Goal: Task Accomplishment & Management: Manage account settings

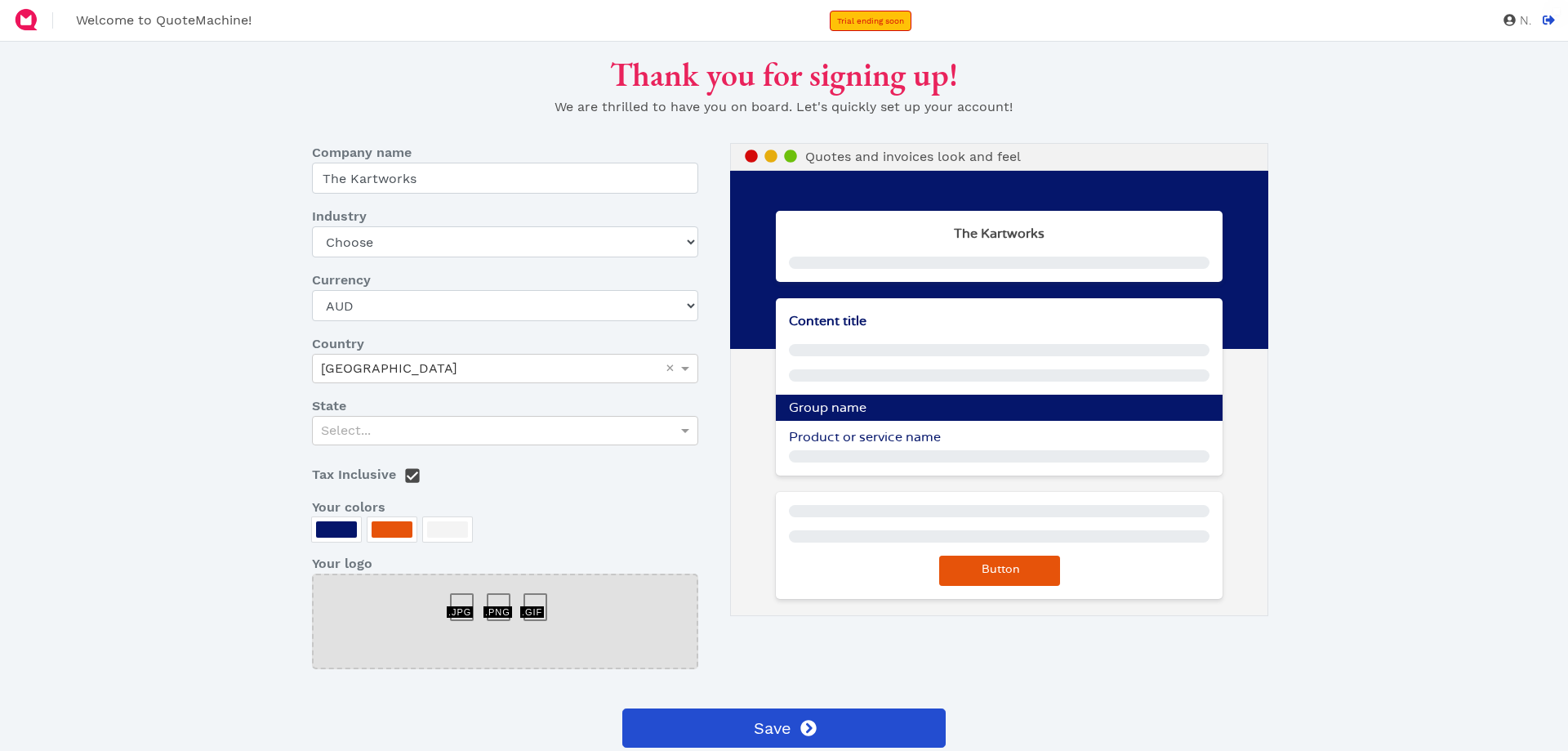
select select "AUD"
click at [413, 226] on select "Choose Art gallery Bike Books Construction (Not retail) Electronics Events Food…" at bounding box center [505, 242] width 386 height 31
select select "motorsports"
click at [312, 226] on select "Choose Art gallery Bike Books Construction (Not retail) Electronics Events Food…" at bounding box center [505, 242] width 386 height 31
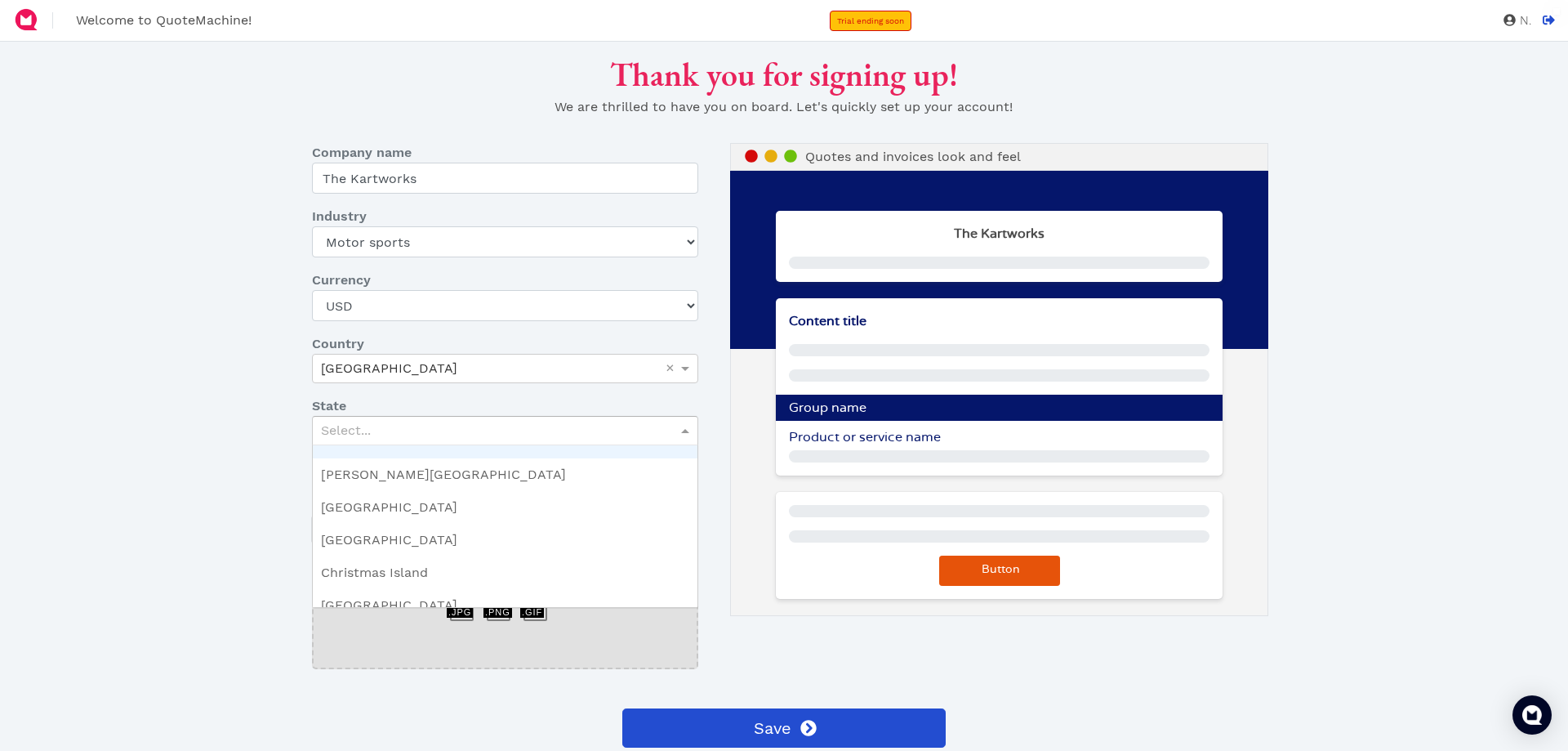
click at [436, 417] on div "Select..." at bounding box center [505, 430] width 384 height 27
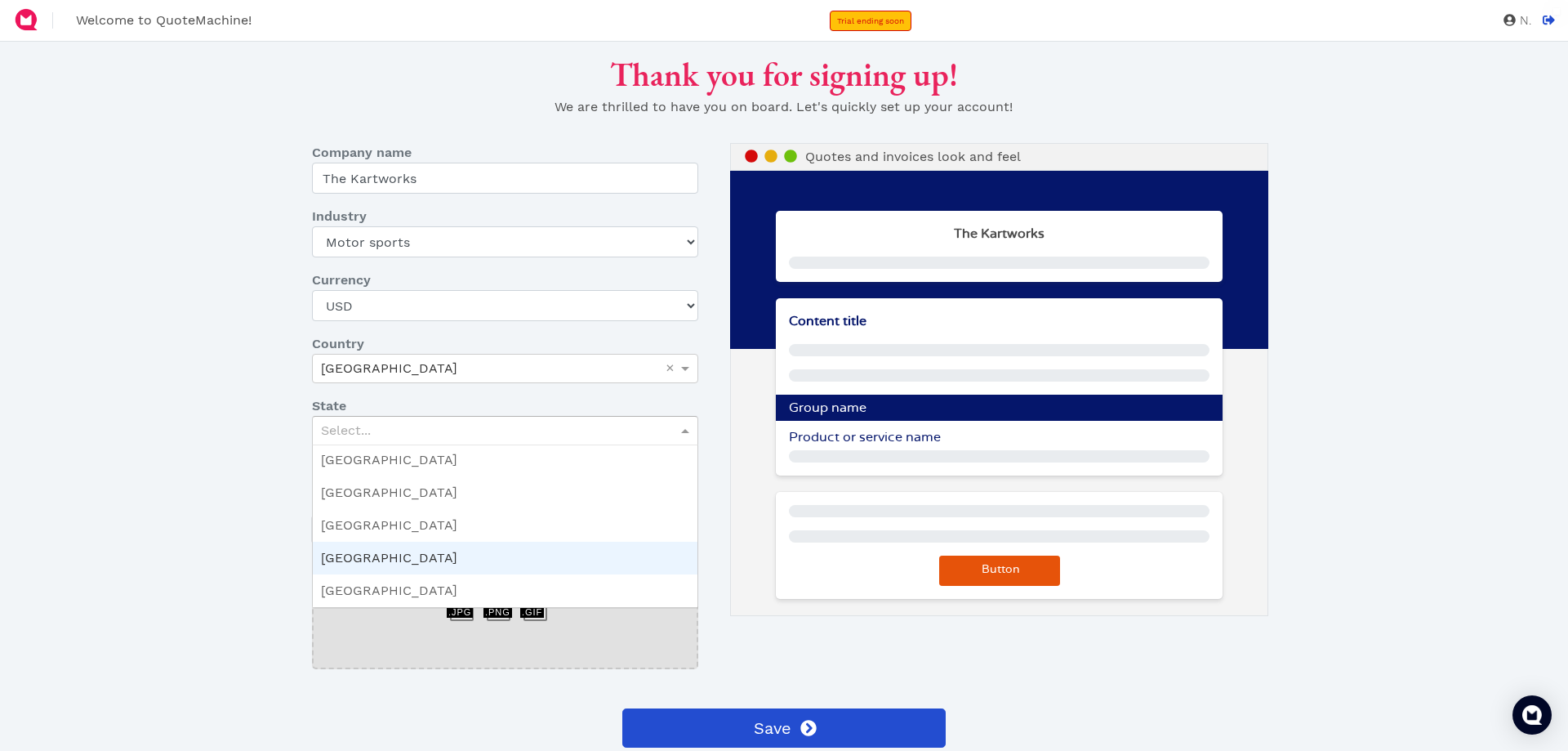
scroll to position [245, 0]
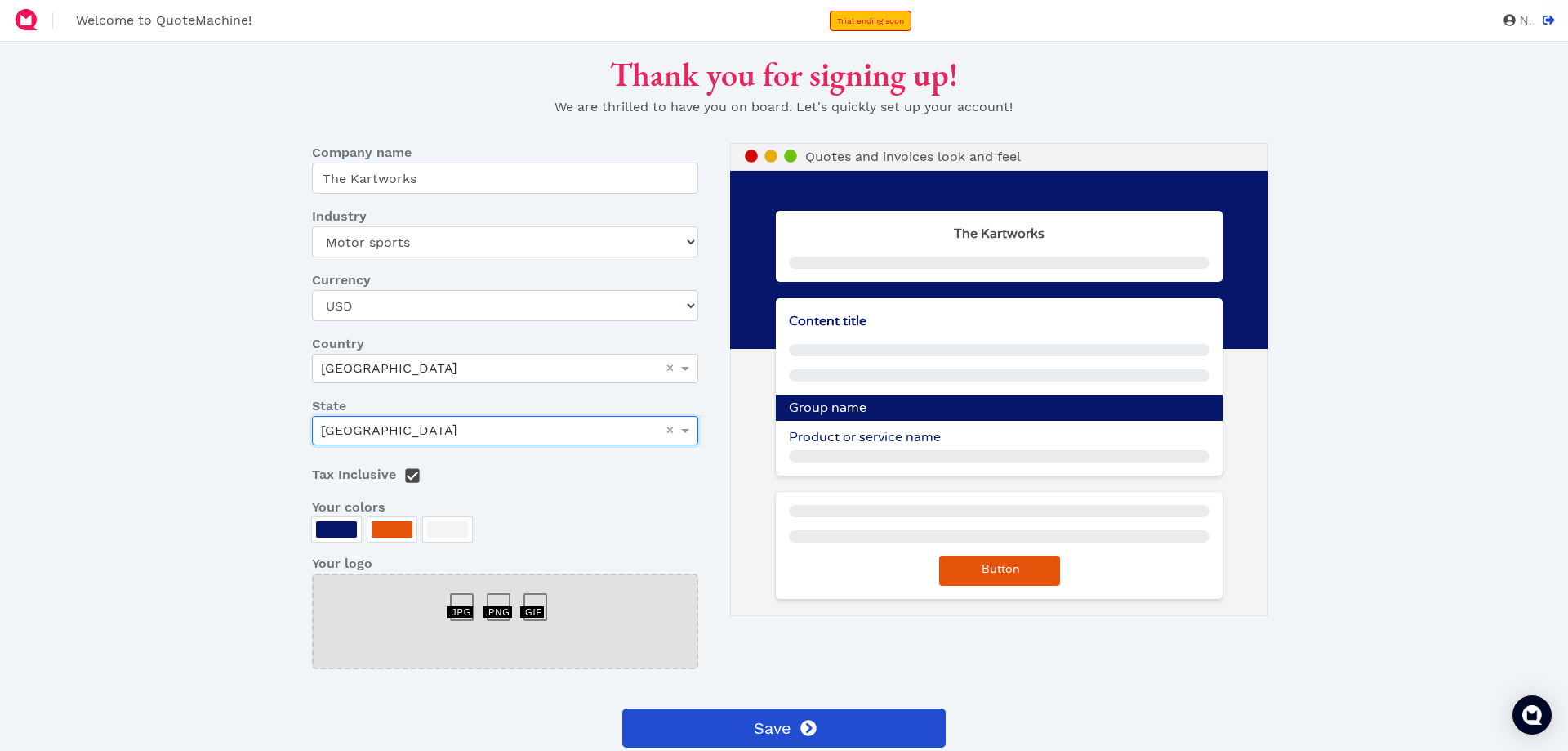
click at [495, 599] on div at bounding box center [505, 599] width 37 height 0
click at [471, 599] on div at bounding box center [468, 599] width 37 height 0
click at [481, 573] on div at bounding box center [505, 621] width 386 height 95
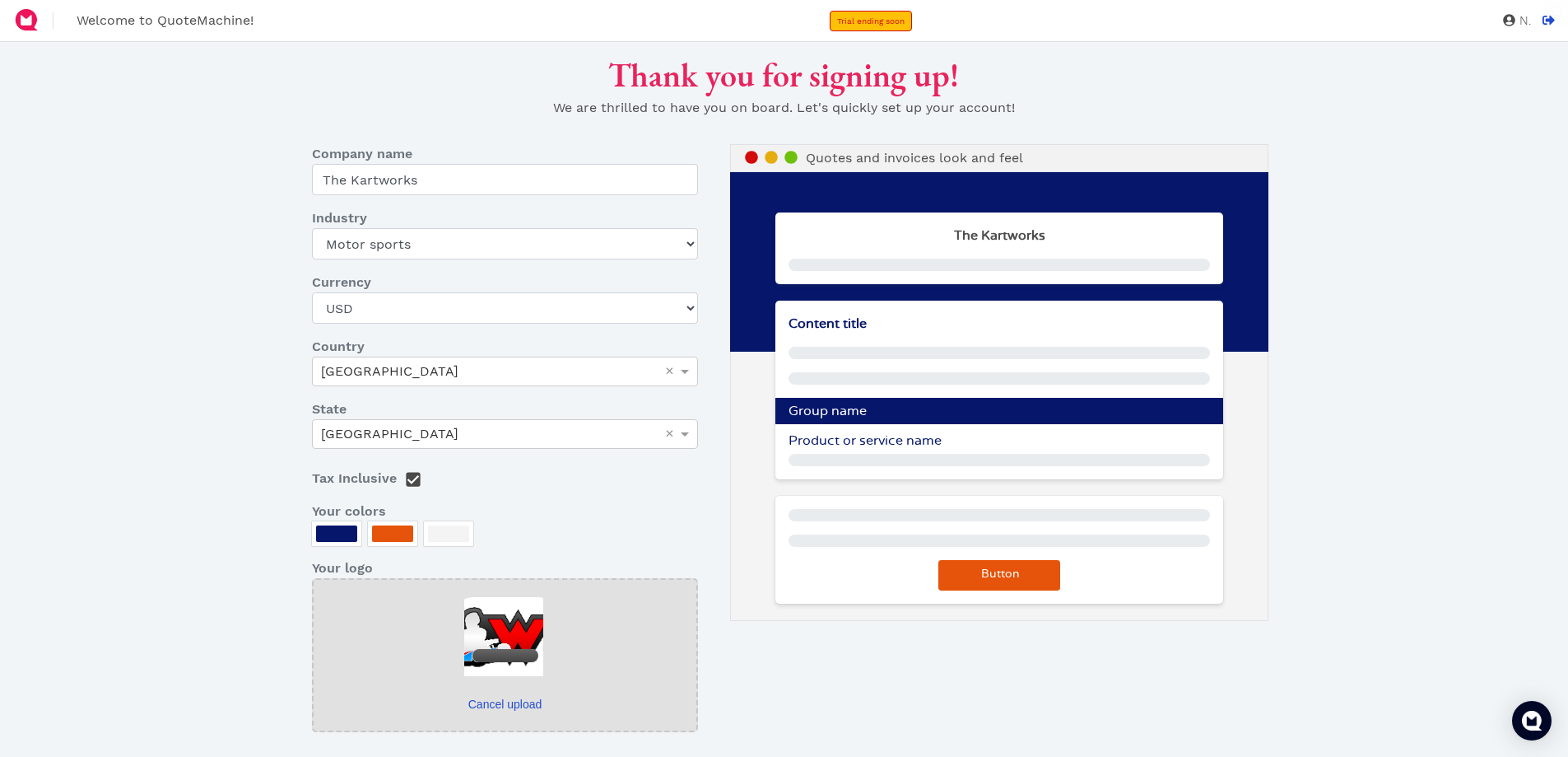
click at [818, 314] on p "Content title" at bounding box center [999, 323] width 447 height 19
click at [820, 317] on span "Content title" at bounding box center [827, 323] width 78 height 13
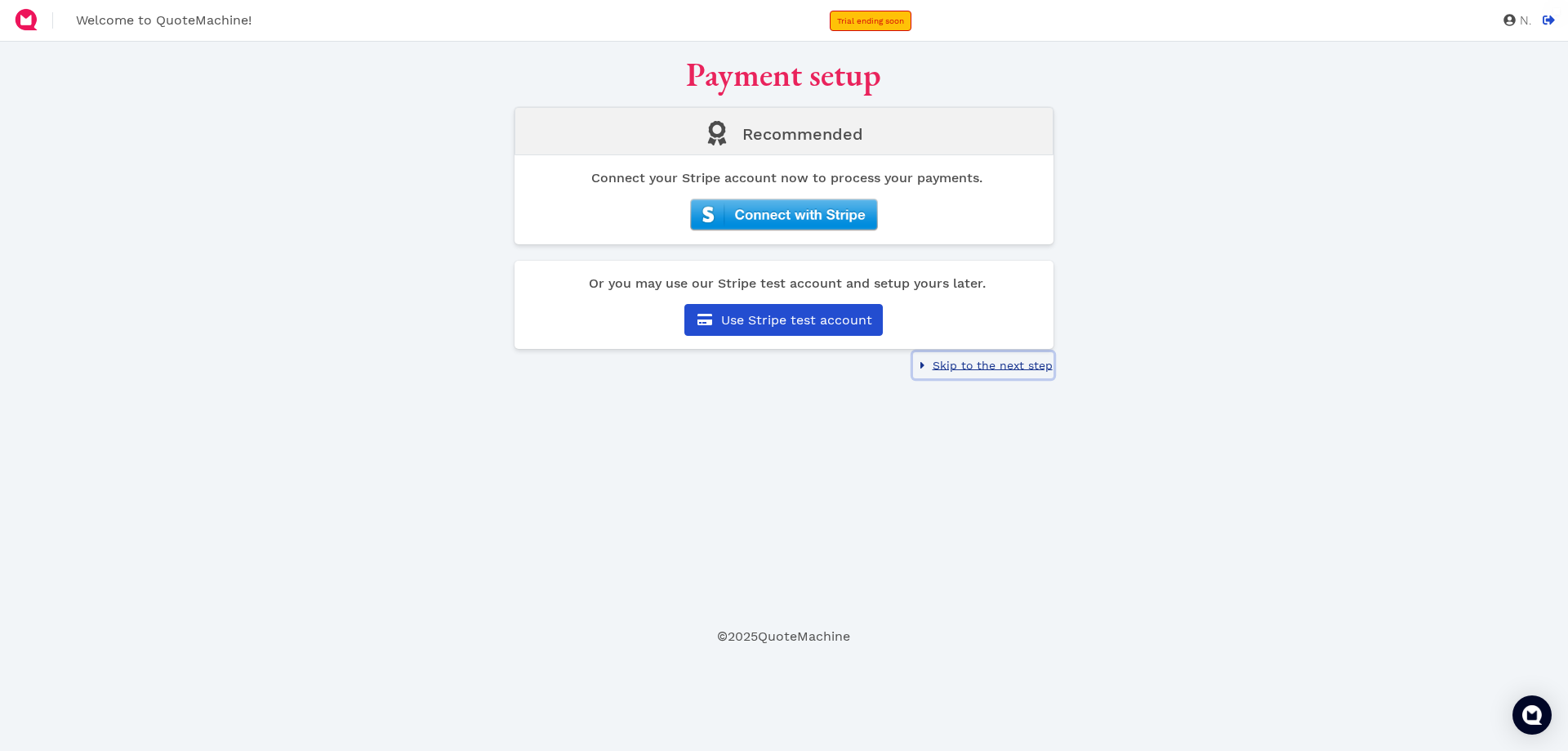
click at [1001, 359] on span "Skip to the next step" at bounding box center [991, 365] width 123 height 13
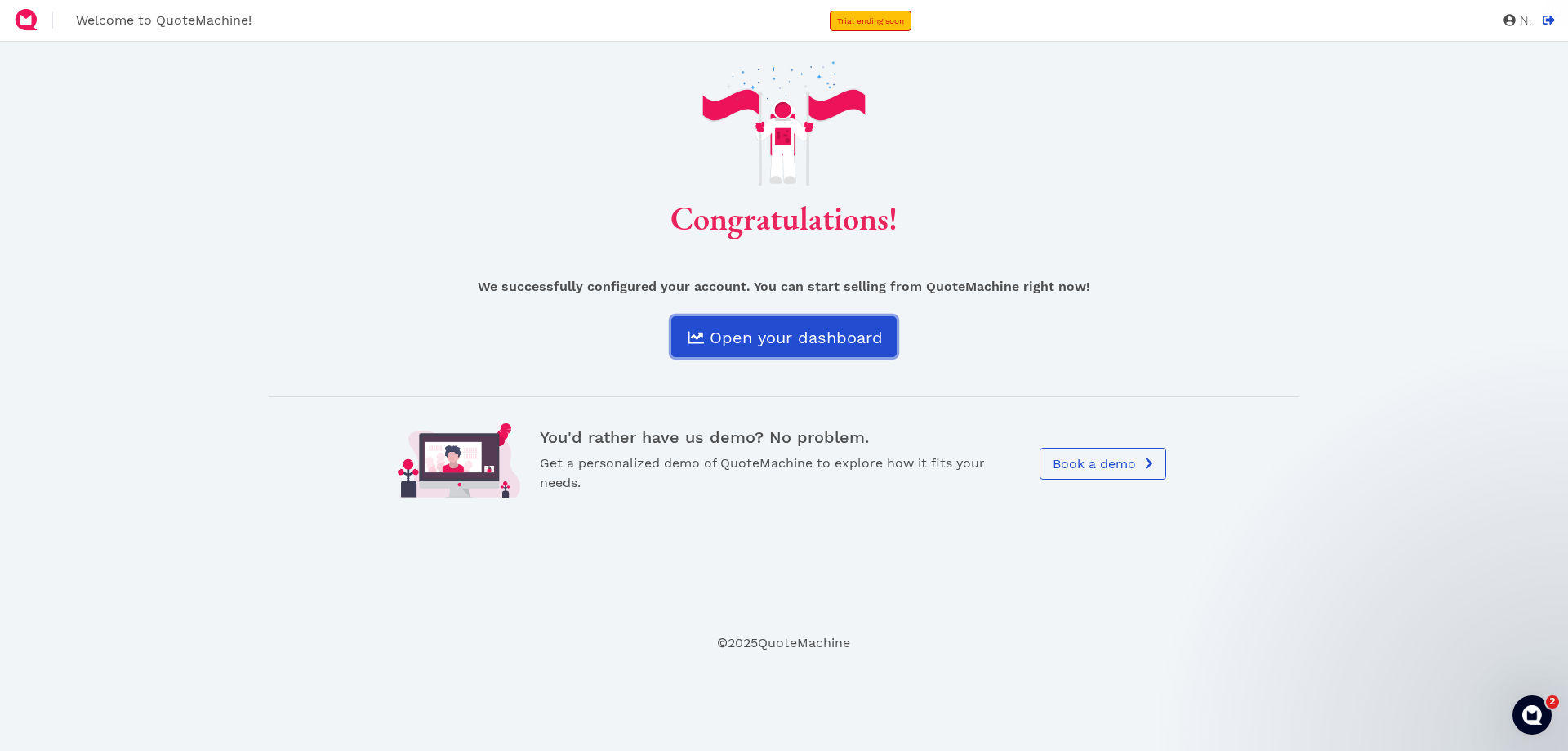
click at [812, 316] on link "Open your dashboard" at bounding box center [784, 336] width 225 height 41
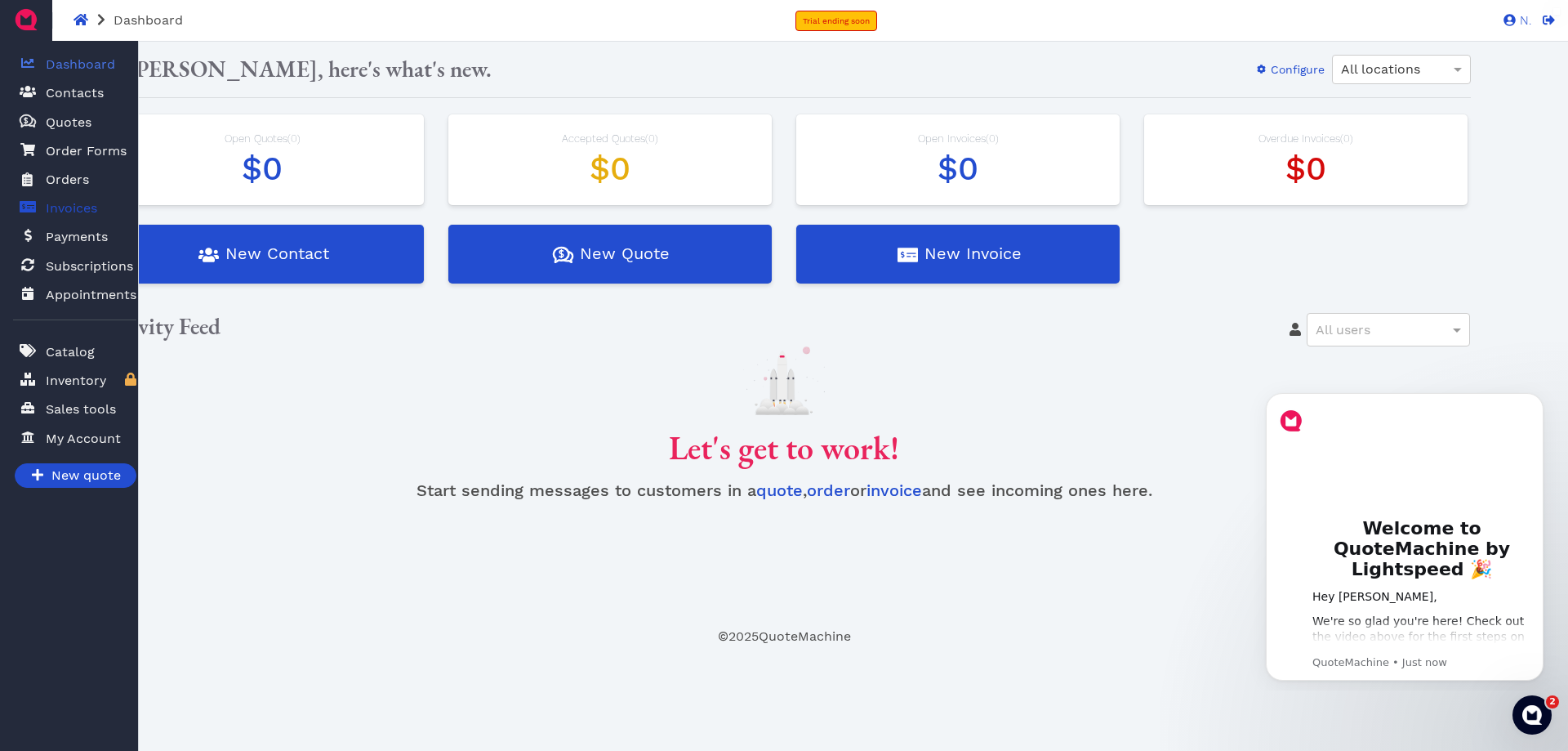
click at [62, 199] on span "Invoices" at bounding box center [71, 208] width 51 height 19
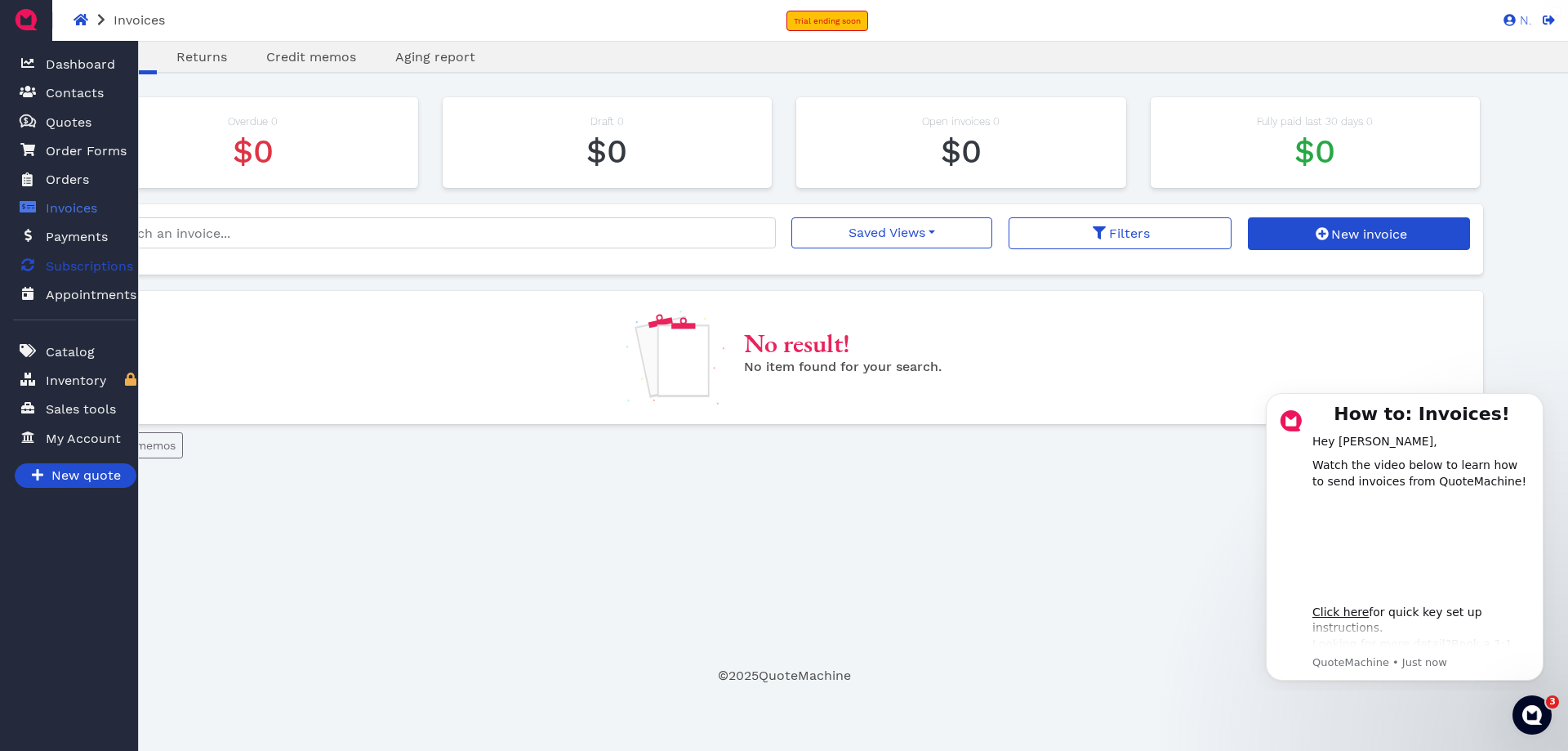
click at [75, 256] on span "Subscriptions" at bounding box center [89, 266] width 87 height 19
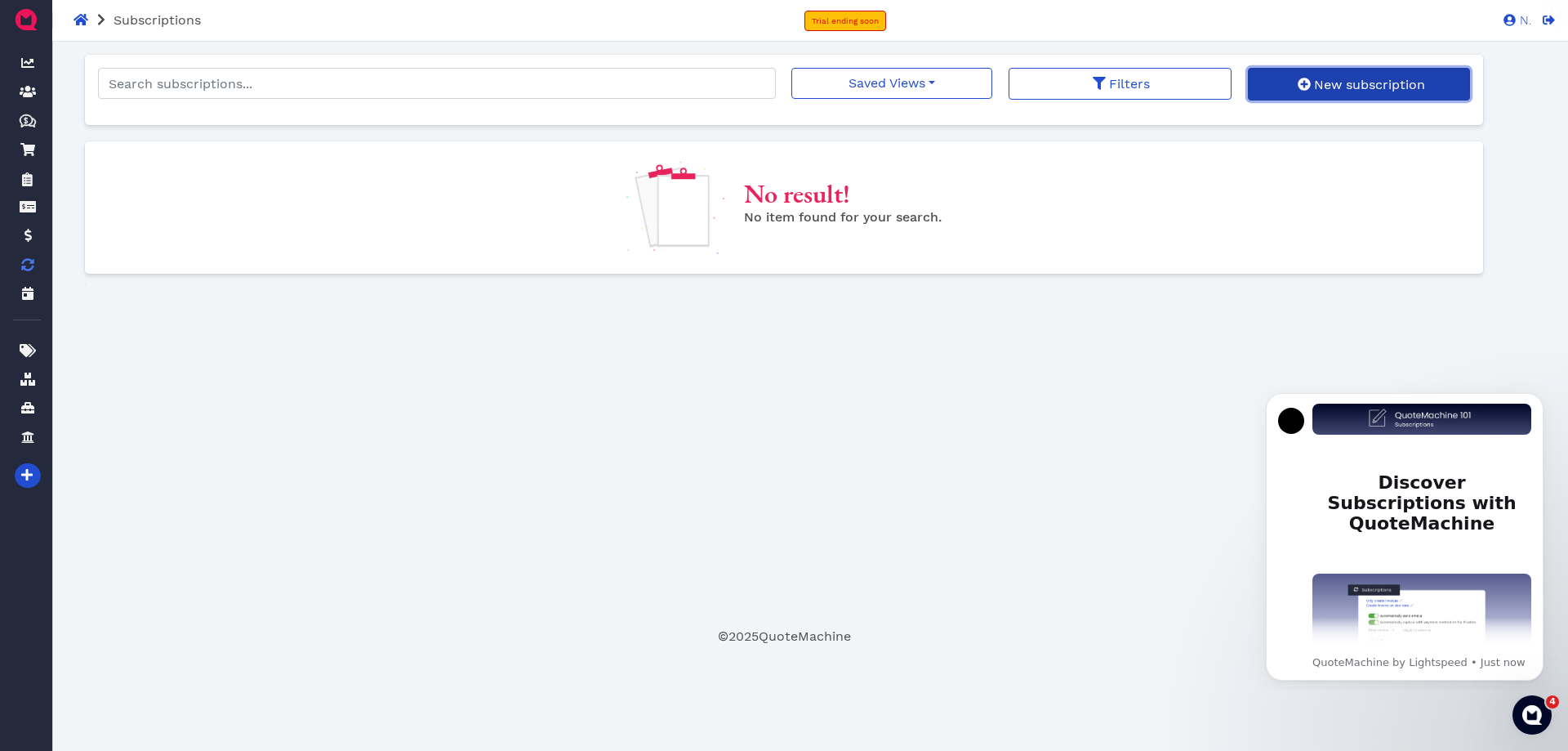
click at [1357, 78] on span "New subscription" at bounding box center [1368, 84] width 114 height 16
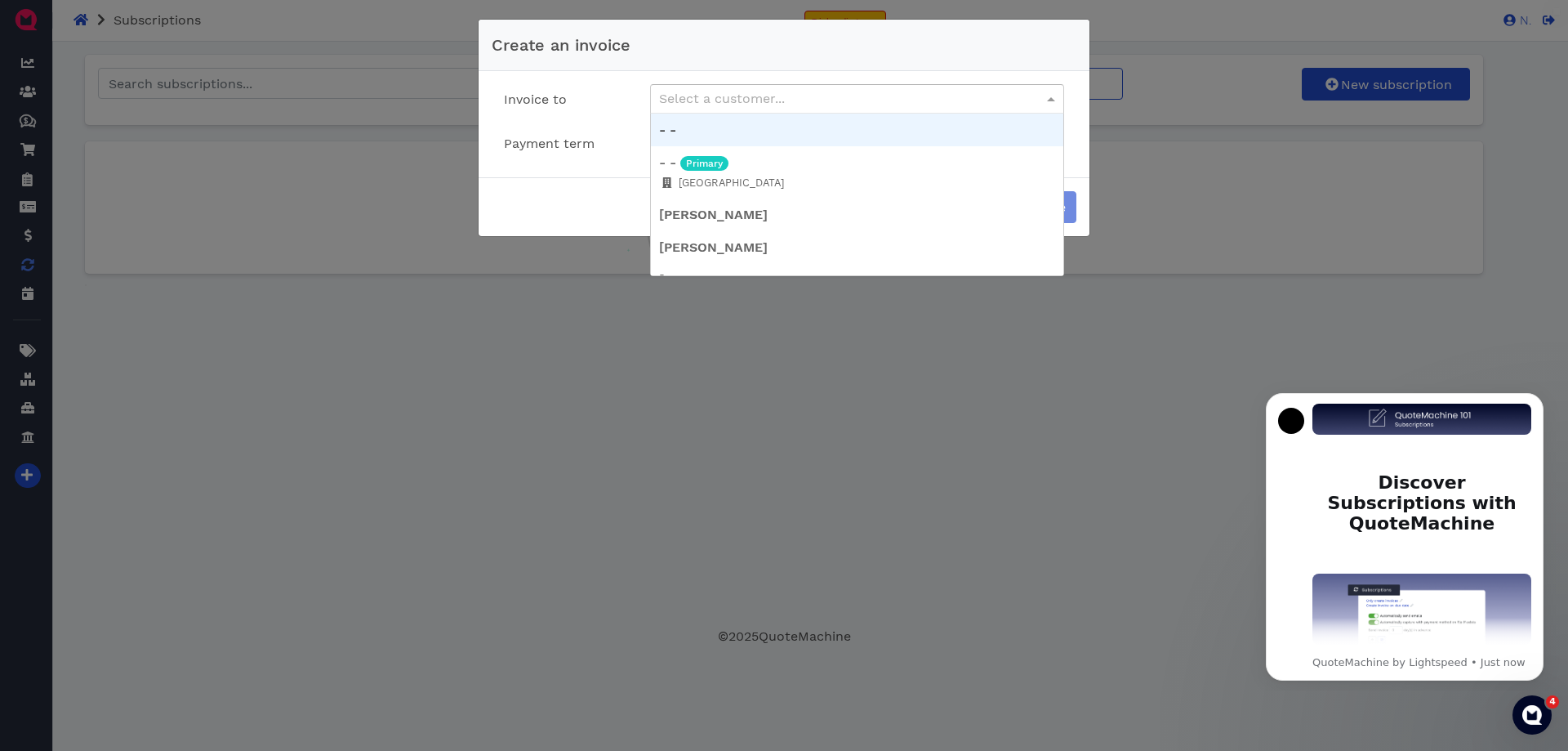
click at [794, 85] on div "Select a customer..." at bounding box center [857, 99] width 412 height 27
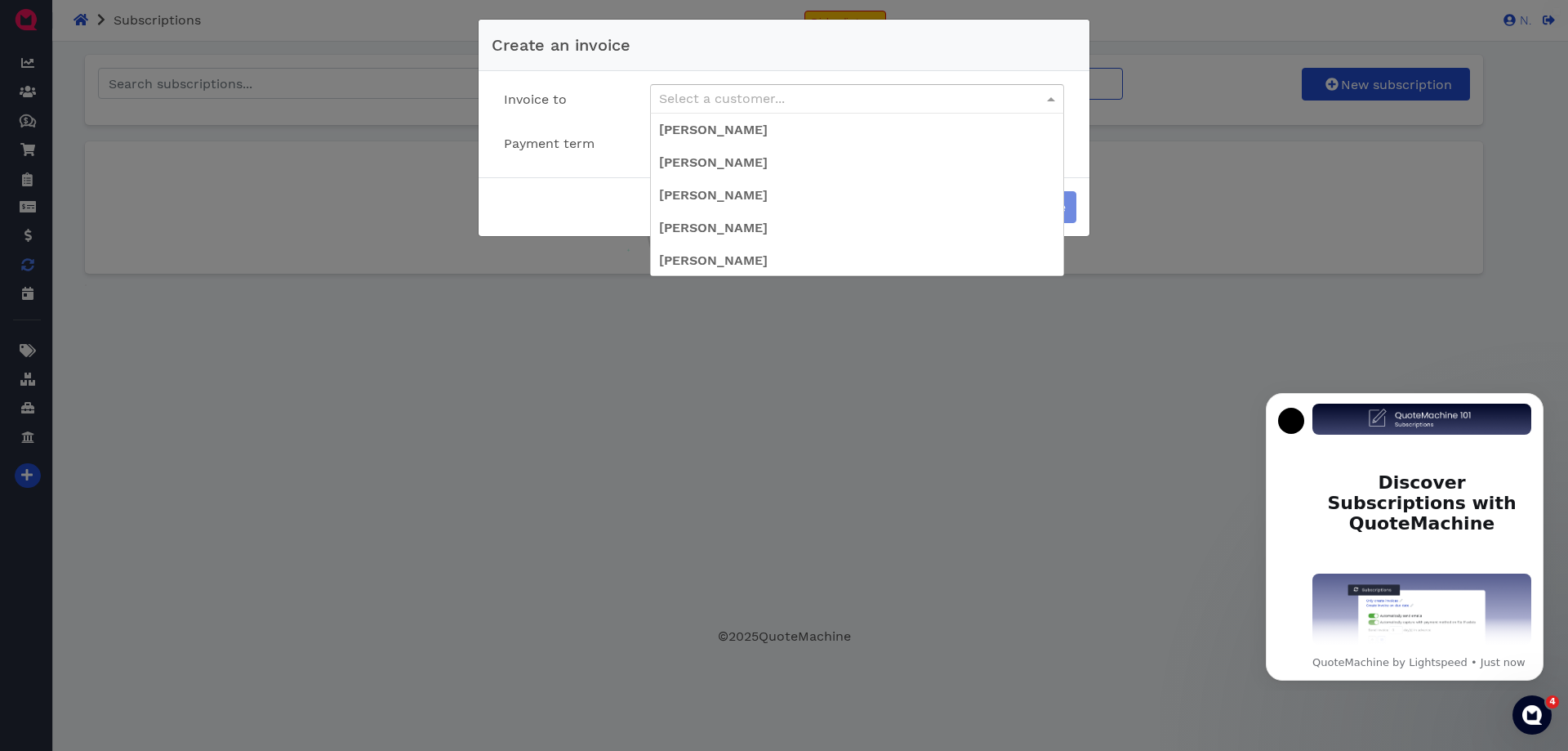
scroll to position [1401, 0]
click at [974, 386] on div "Create an invoice Invoice to Select a customer... - - - - Primary AWESOME DRIVE…" at bounding box center [784, 376] width 1568 height 751
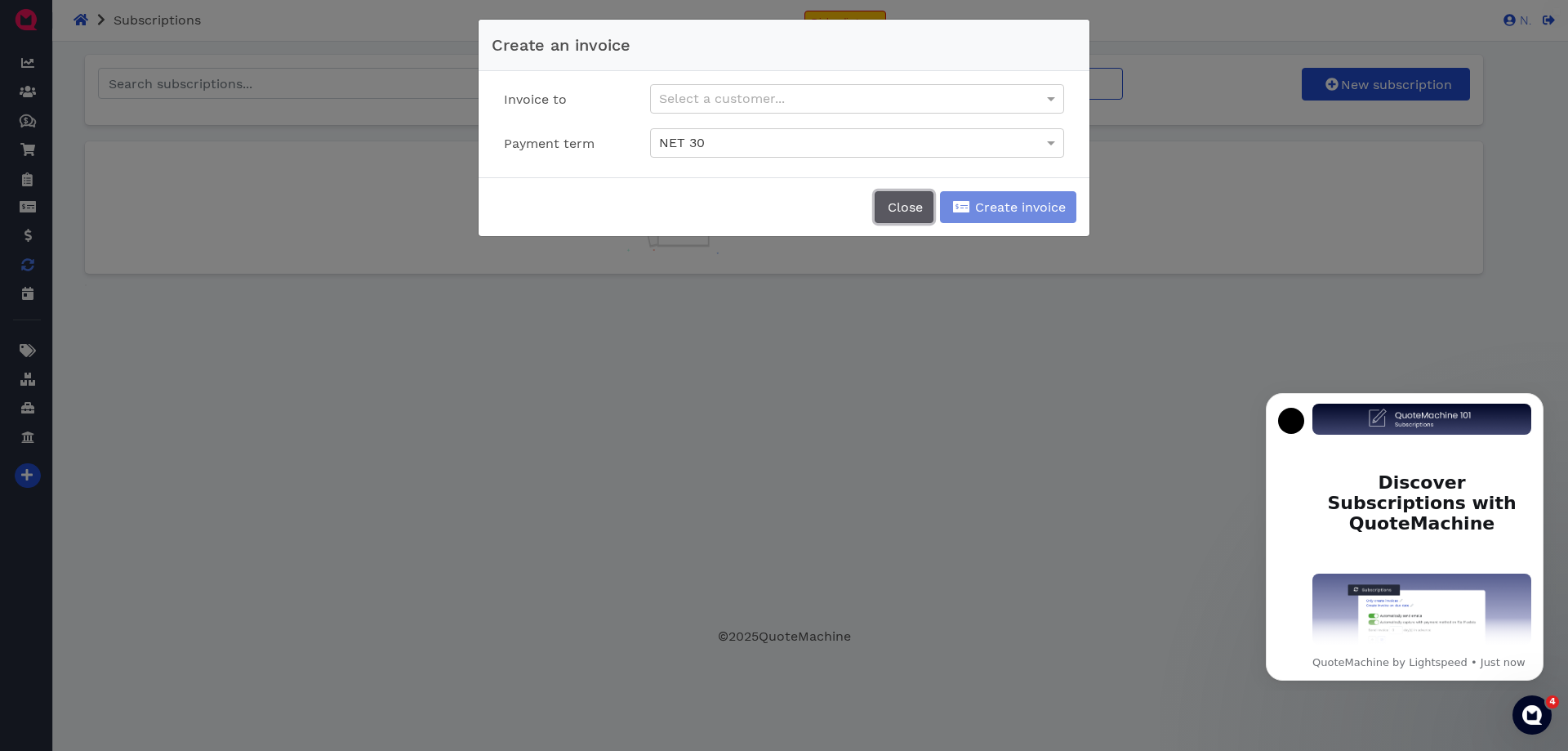
click at [923, 200] on span "Close" at bounding box center [903, 207] width 38 height 16
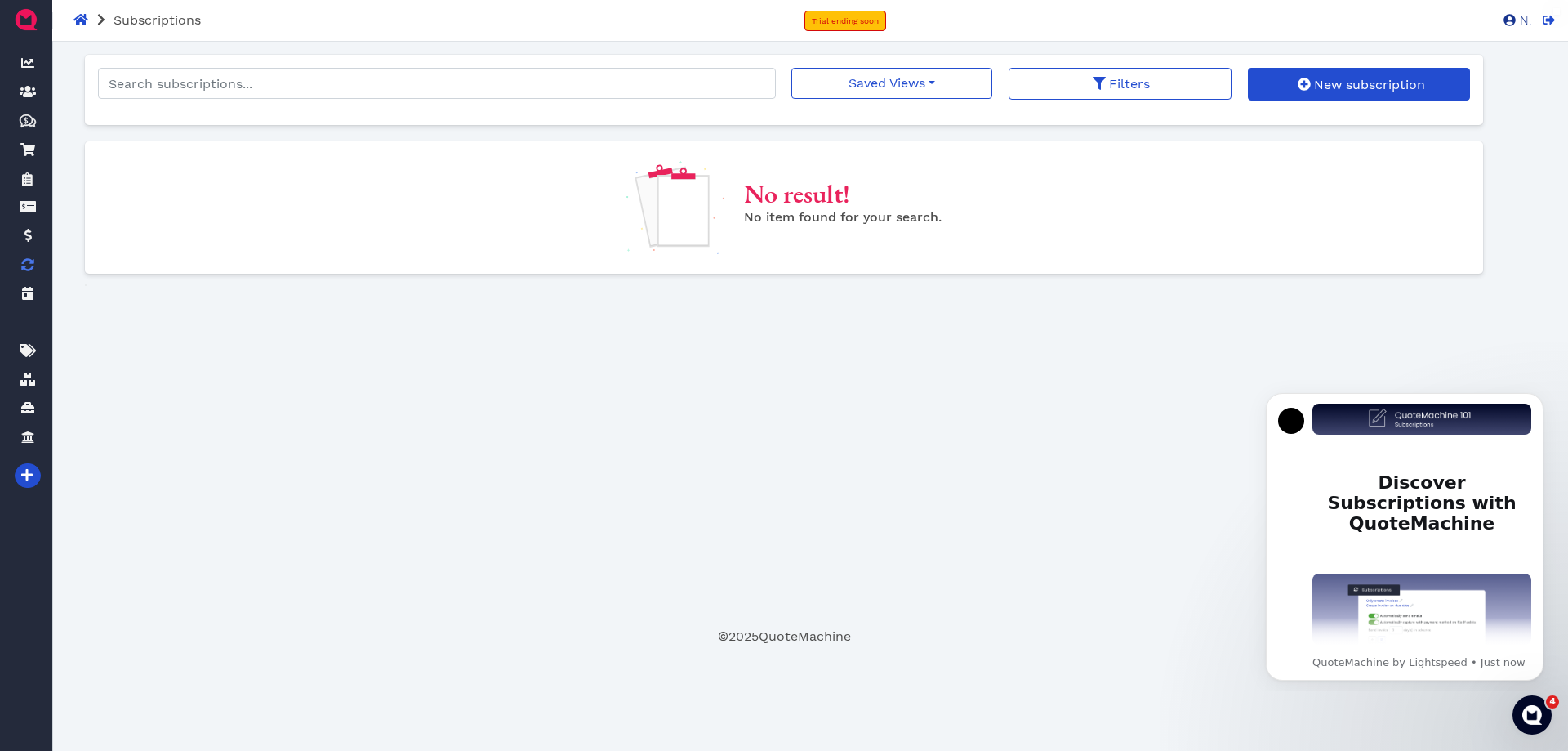
click at [1523, 19] on span "N." at bounding box center [1522, 20] width 16 height 12
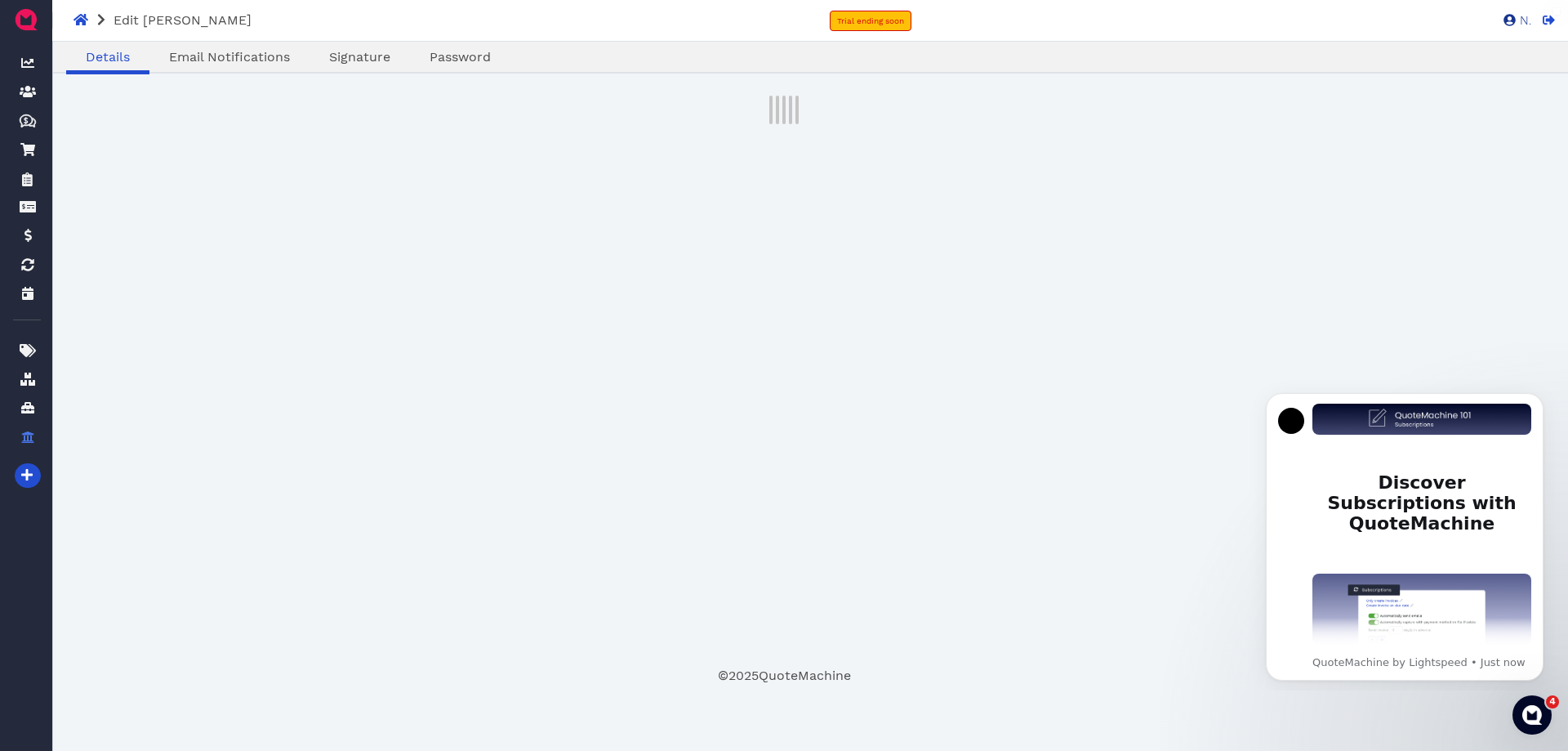
select select "admin"
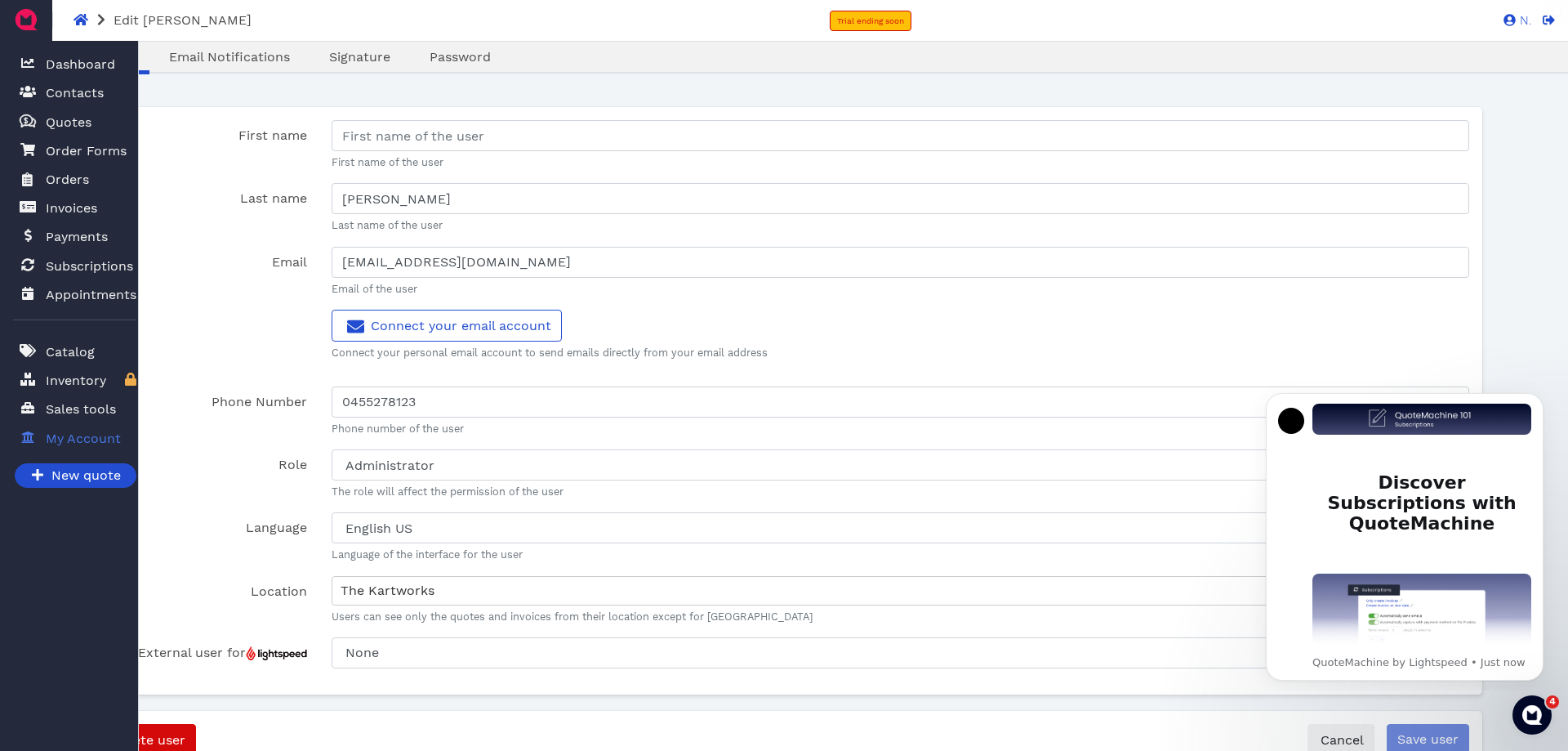
click at [60, 429] on span "My Account" at bounding box center [83, 438] width 75 height 19
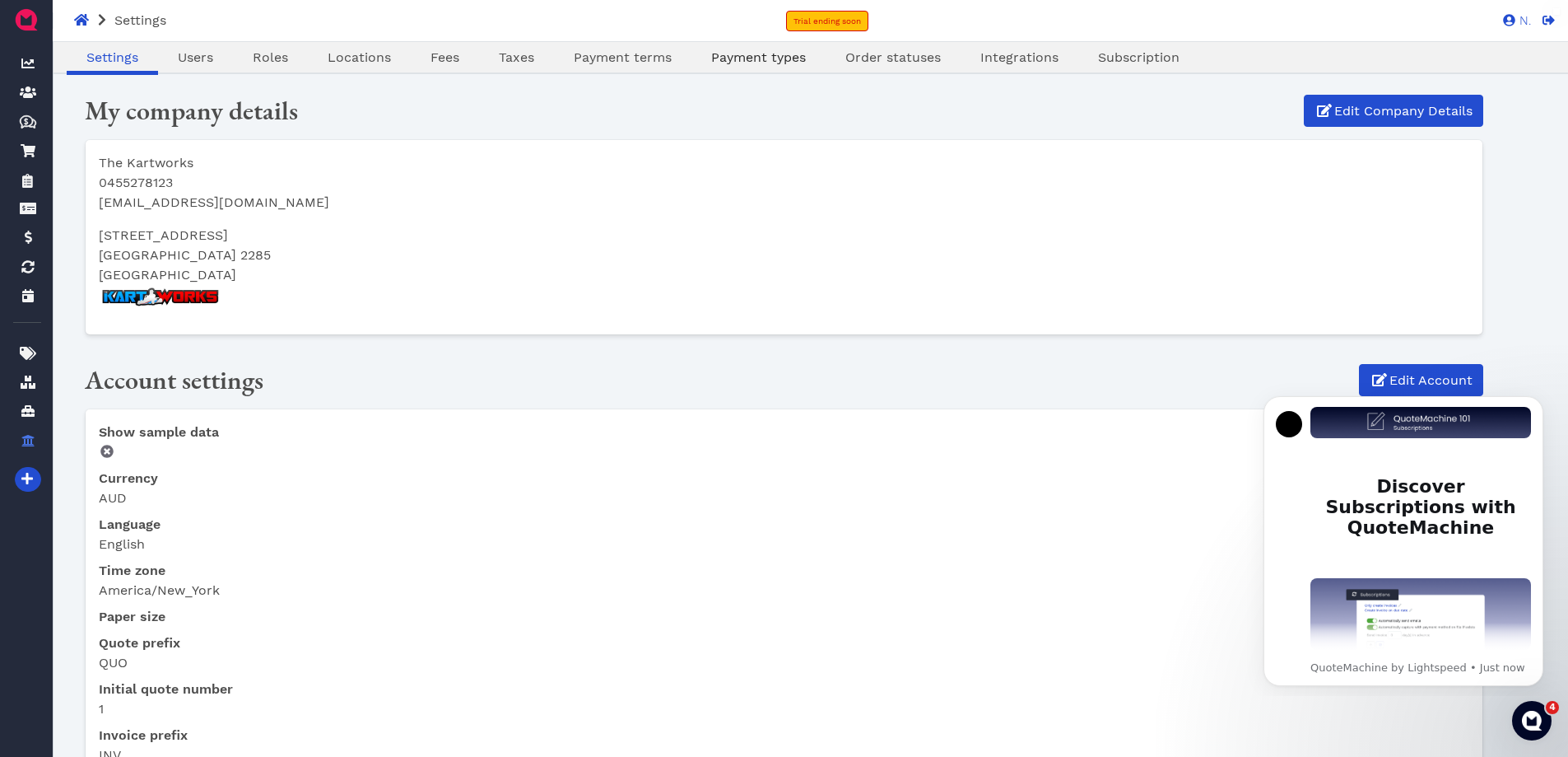
click at [712, 55] on span "Payment types" at bounding box center [759, 57] width 95 height 16
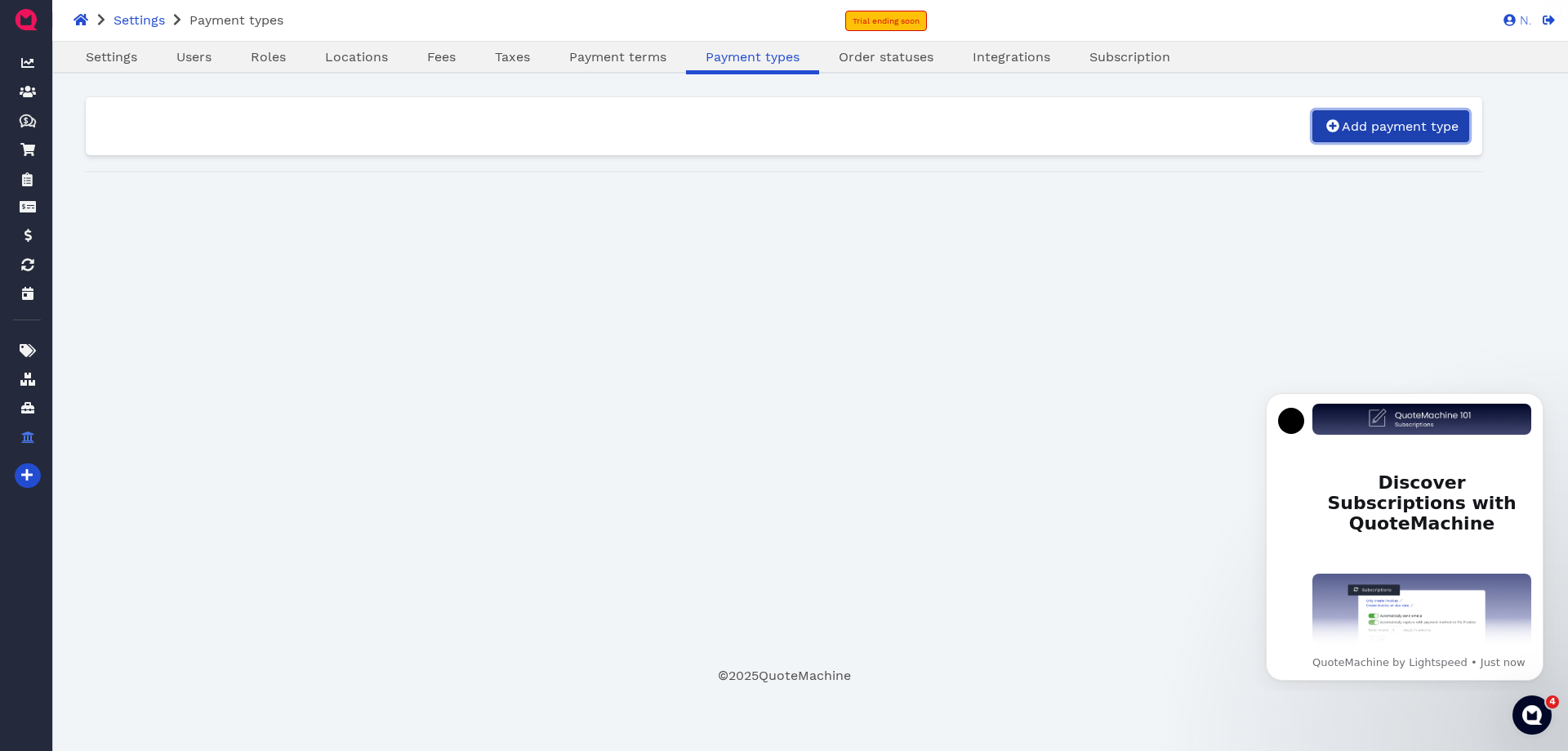
click at [1385, 110] on link "Add payment type" at bounding box center [1390, 125] width 157 height 32
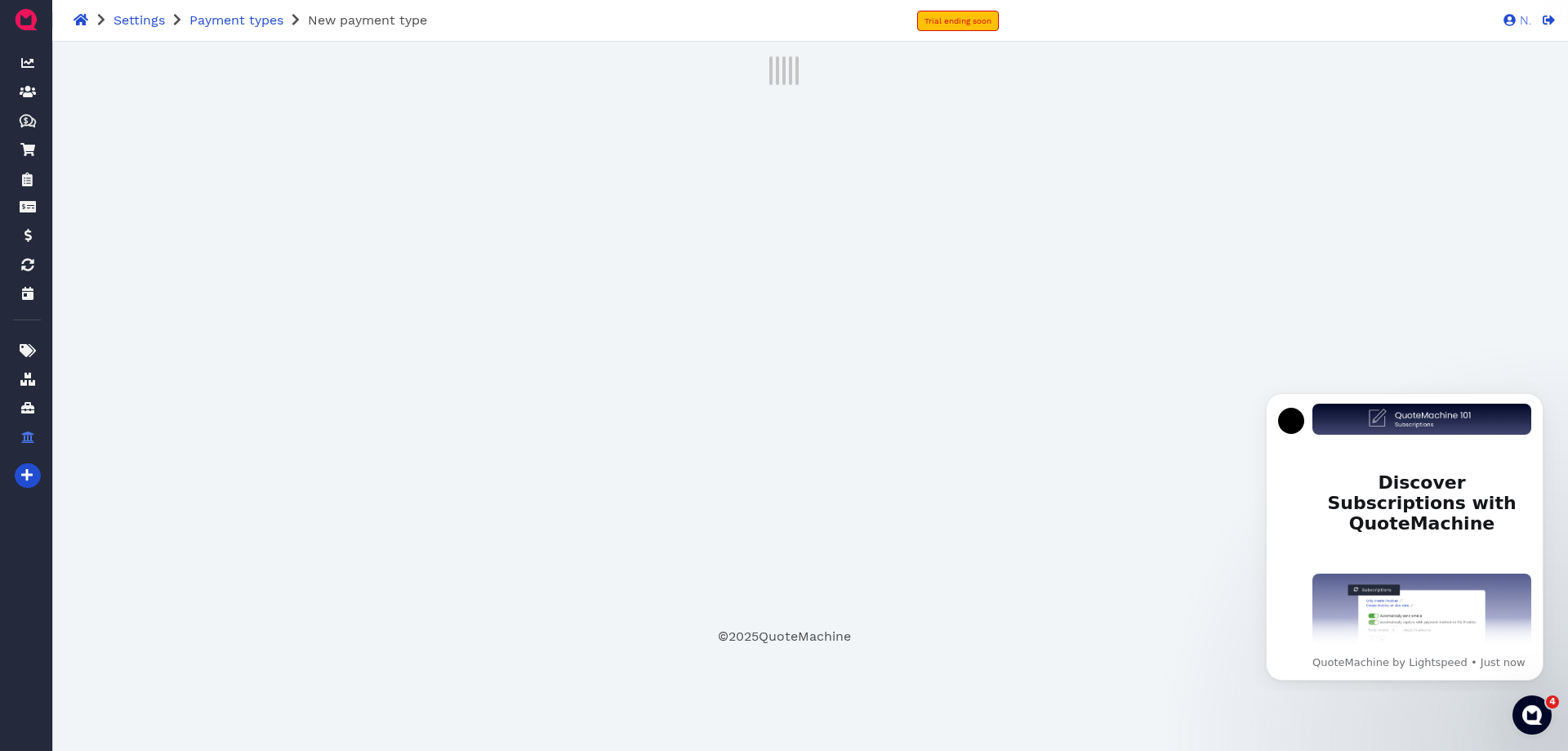
select select "enabled"
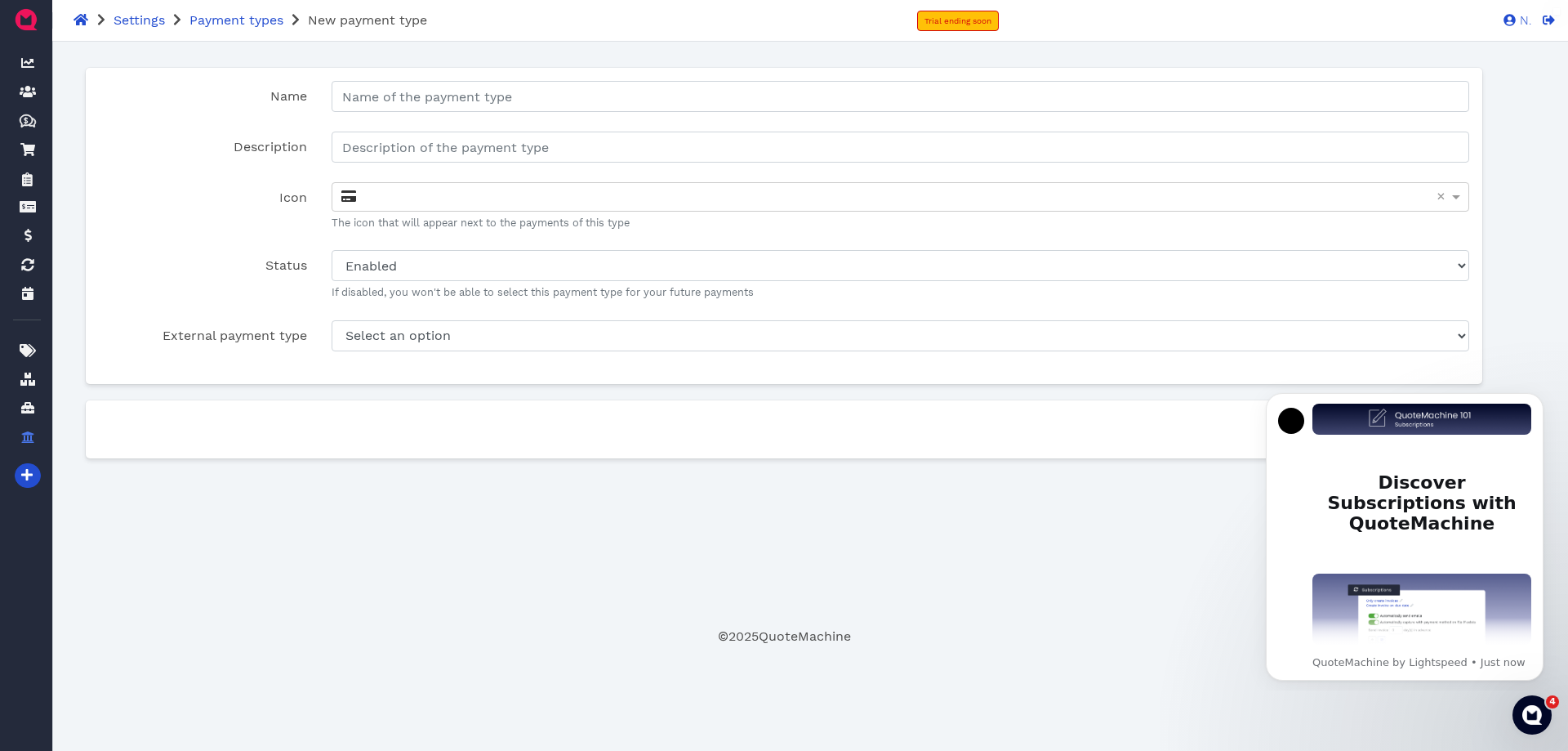
click at [493, 154] on div "Description" at bounding box center [784, 154] width 1394 height 44
click at [493, 183] on div at bounding box center [900, 197] width 1136 height 27
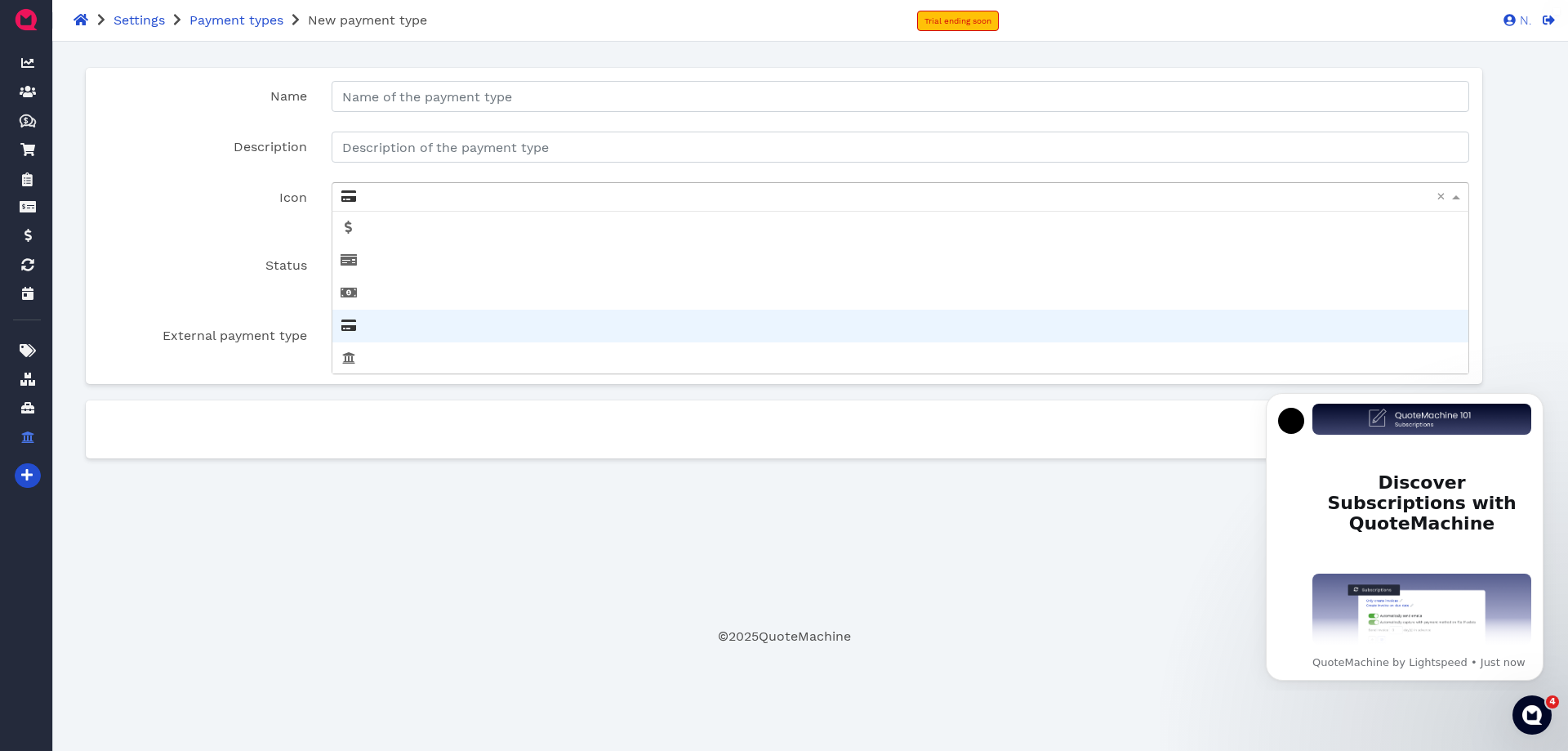
click at [717, 183] on div at bounding box center [900, 197] width 1136 height 27
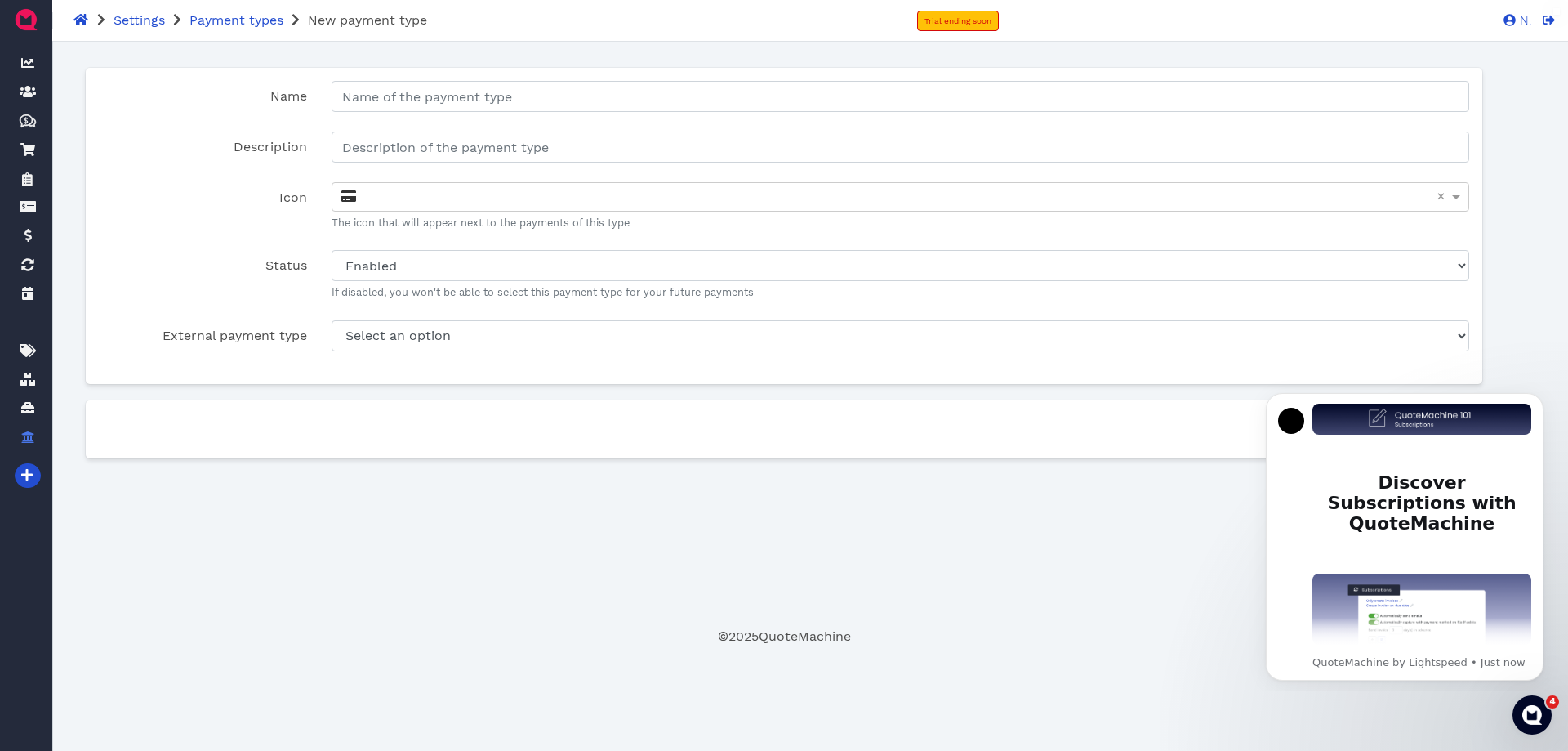
click at [166, 201] on label "Icon" at bounding box center [203, 212] width 232 height 61
click at [341, 201] on input "Icon" at bounding box center [342, 198] width 4 height 30
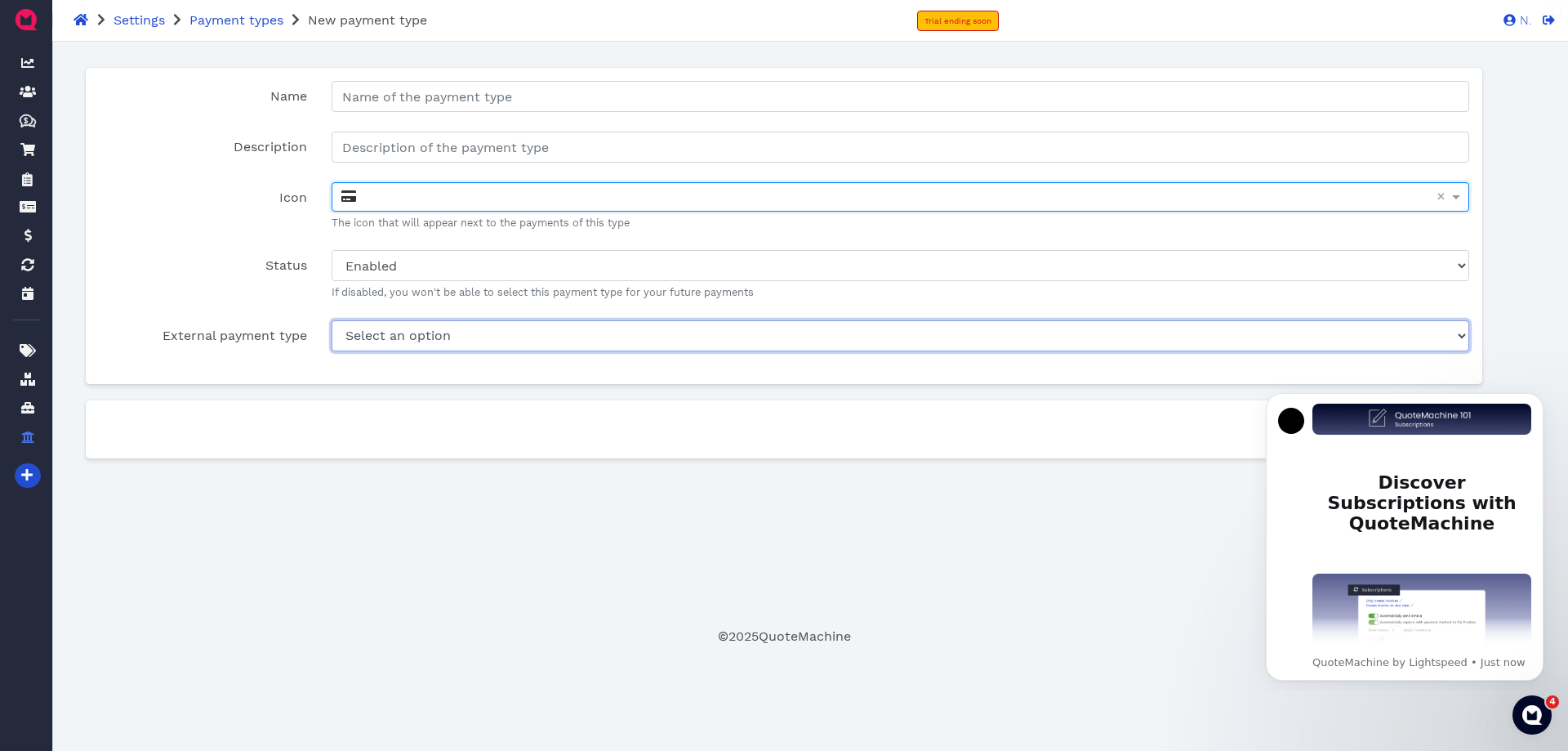
click at [460, 321] on select "Select an option A Cash A Smartpay BigCommerce Gift Certificate Cash Rounding C…" at bounding box center [900, 336] width 1137 height 31
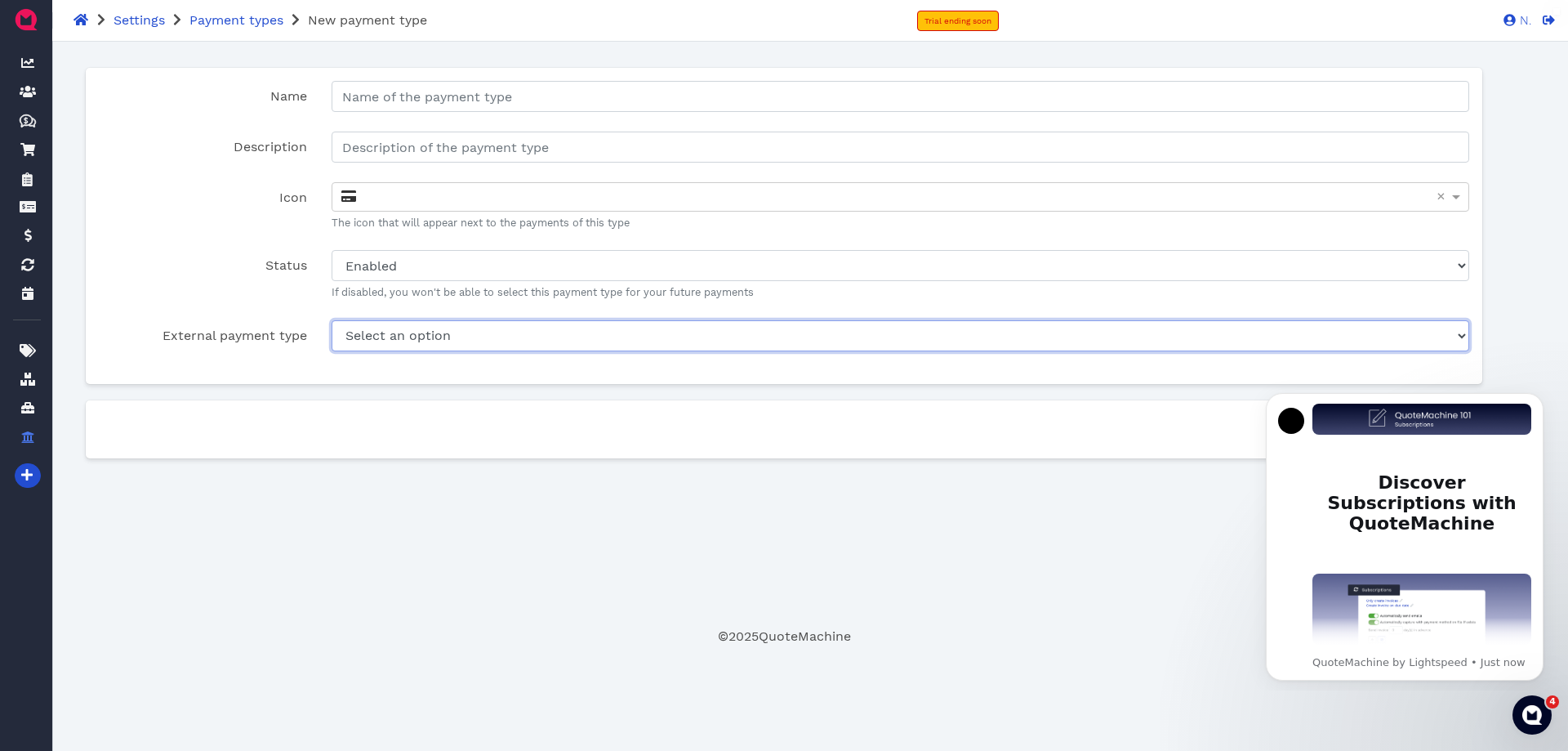
select select "1b8e1af7-e04b-4be7-9ca9-beb202075453"
click at [331, 321] on select "Select an option A Cash A Smartpay BigCommerce Gift Certificate Cash Rounding C…" at bounding box center [900, 336] width 1137 height 31
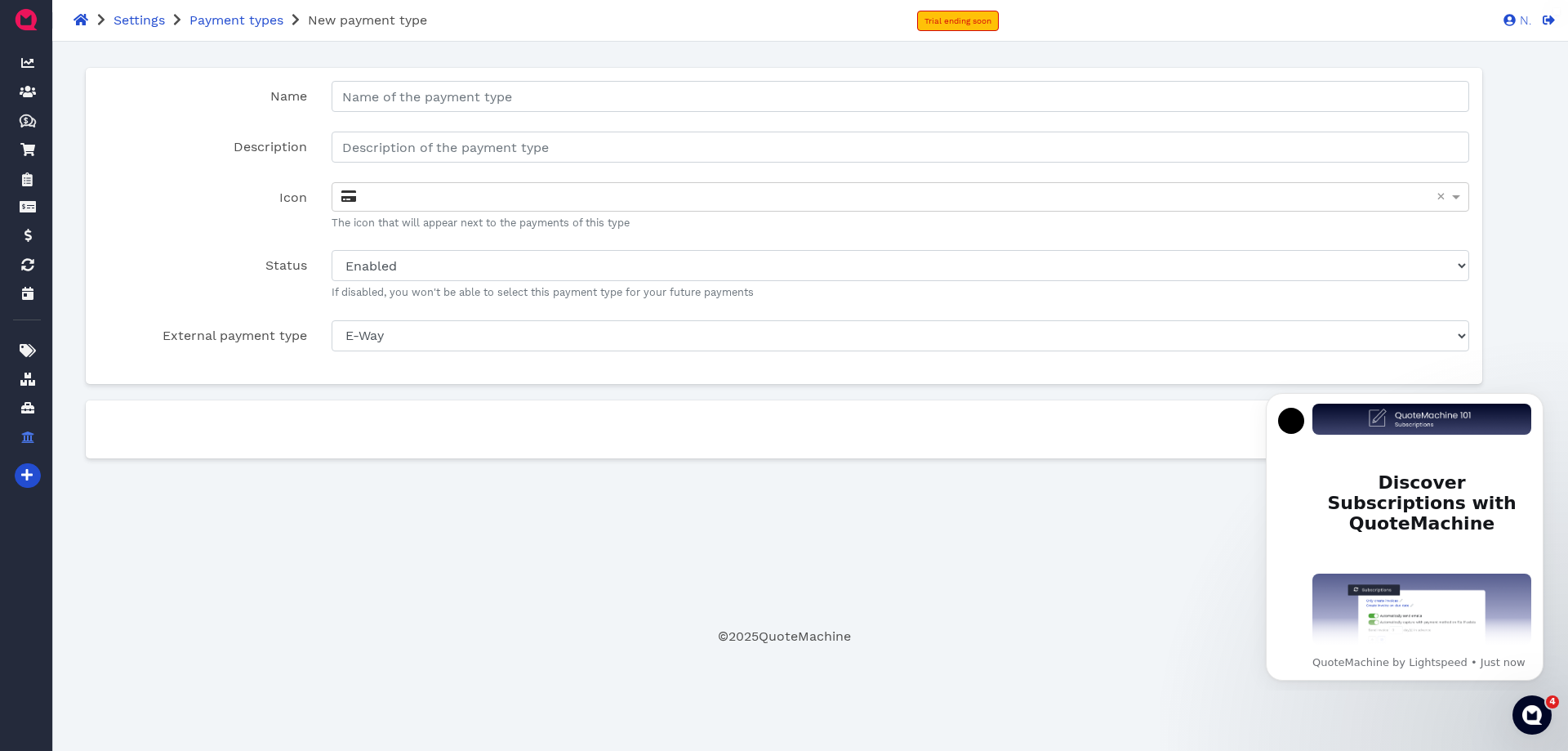
click at [423, 332] on div "Name Payment Type name is required Description Icon × The icon that will appear…" at bounding box center [784, 225] width 1396 height 315
click at [402, 85] on input "Name" at bounding box center [900, 96] width 1137 height 31
type input "E-way"
click at [1444, 413] on input "Save" at bounding box center [1443, 429] width 50 height 31
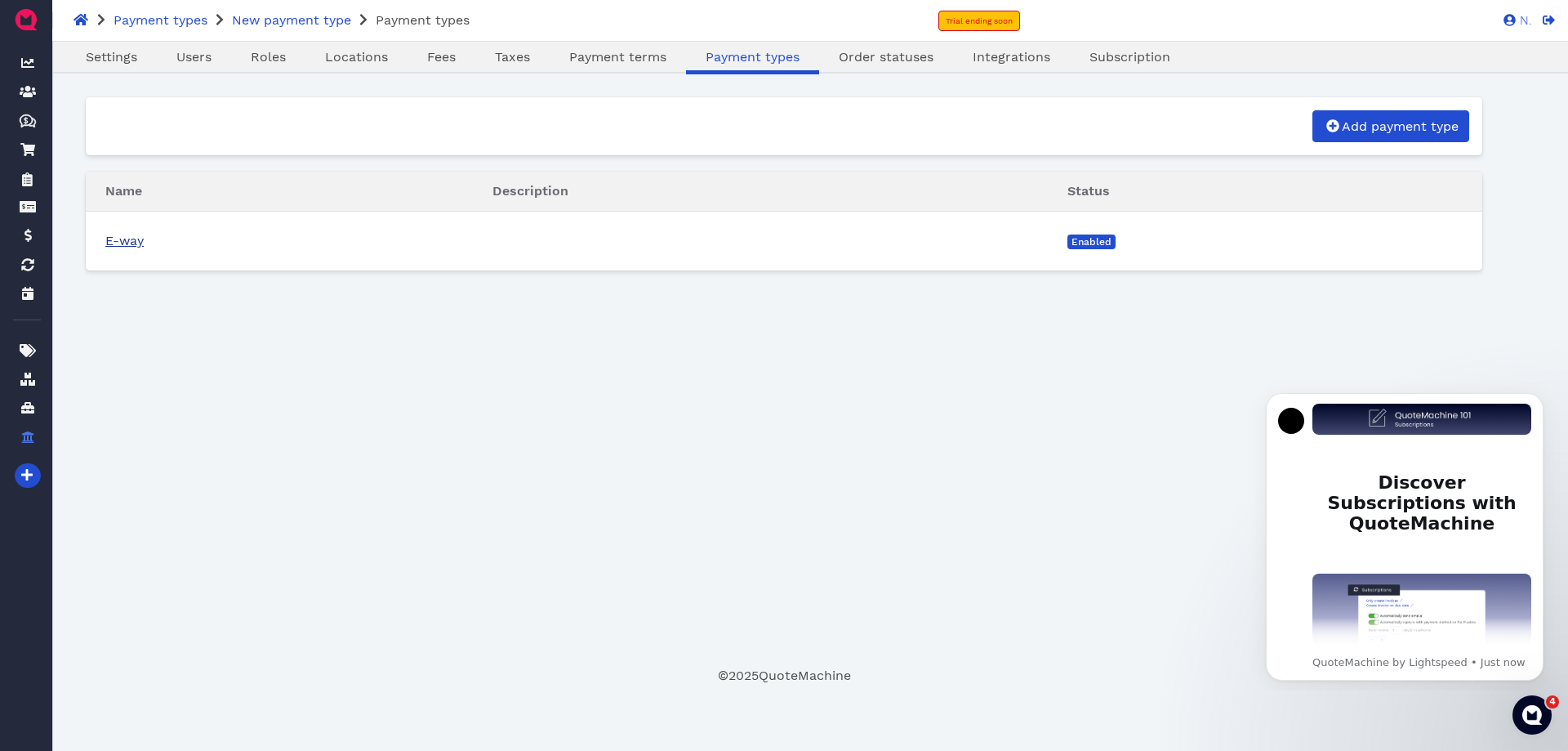
click at [105, 233] on link "E-way" at bounding box center [124, 240] width 38 height 16
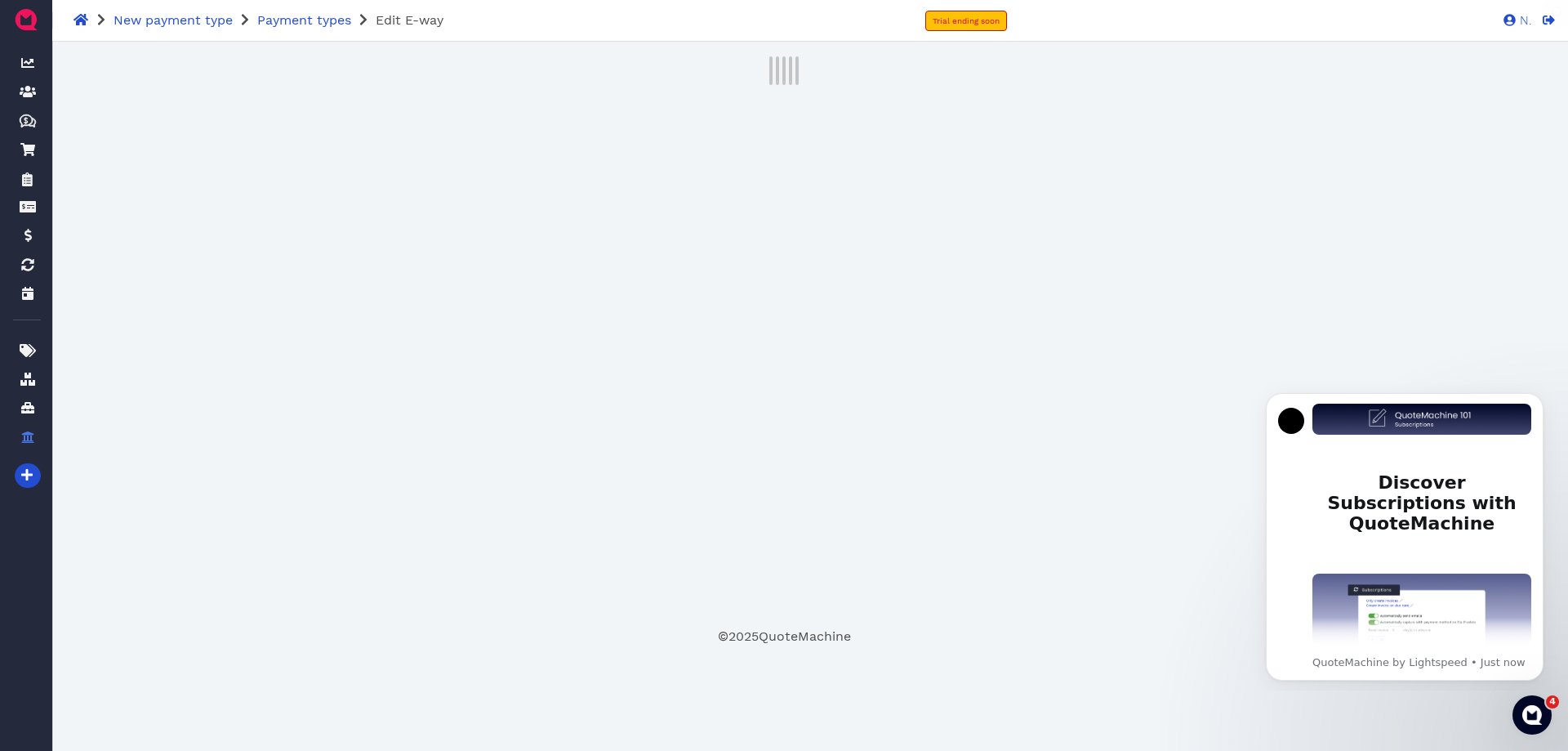
select select "enabled"
select select "1b8e1af7-e04b-4be7-9ca9-beb202075453"
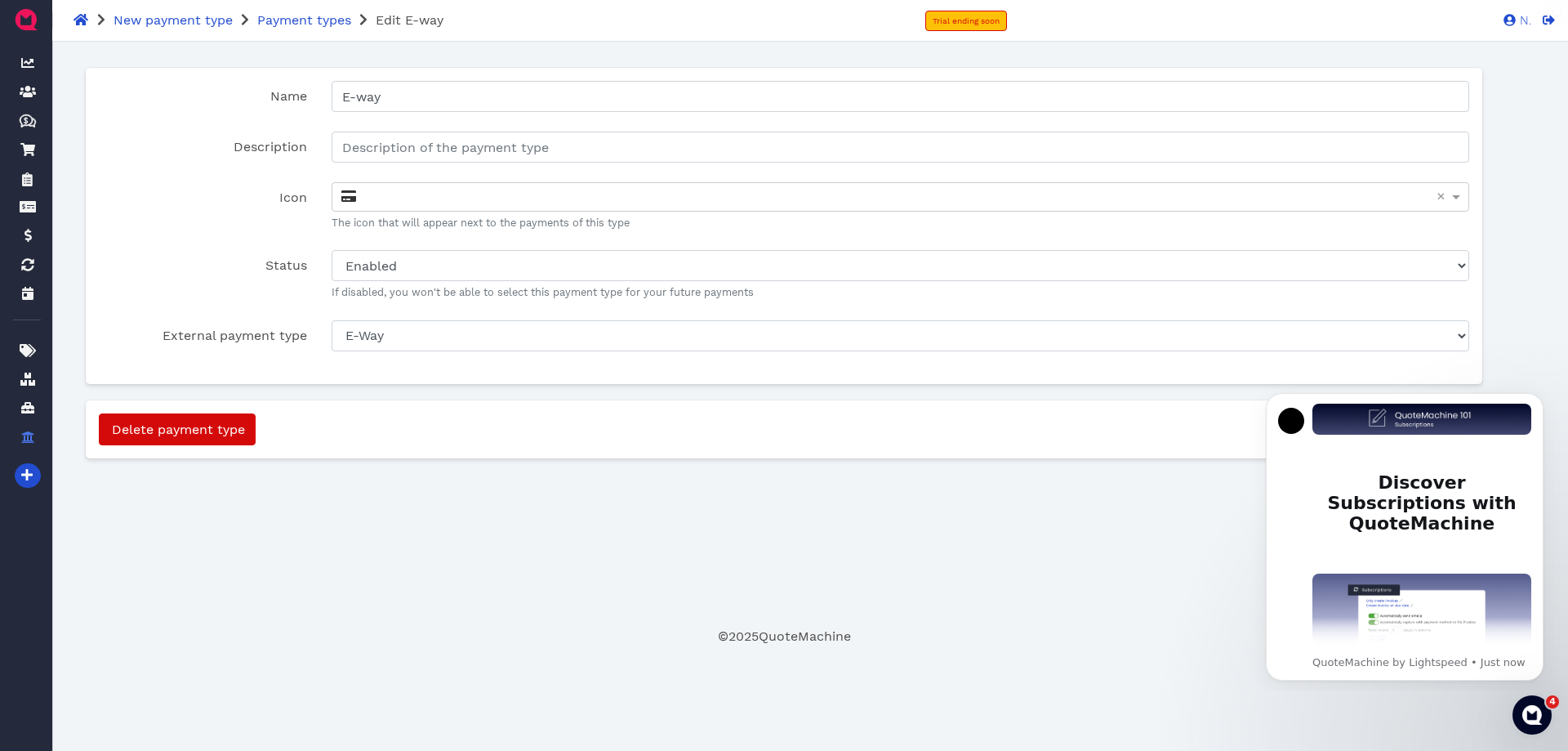
click at [1454, 387] on body "Discover Subscriptions with QuoteMachine Manage flexible subscriptions with aut…" at bounding box center [1404, 534] width 314 height 299
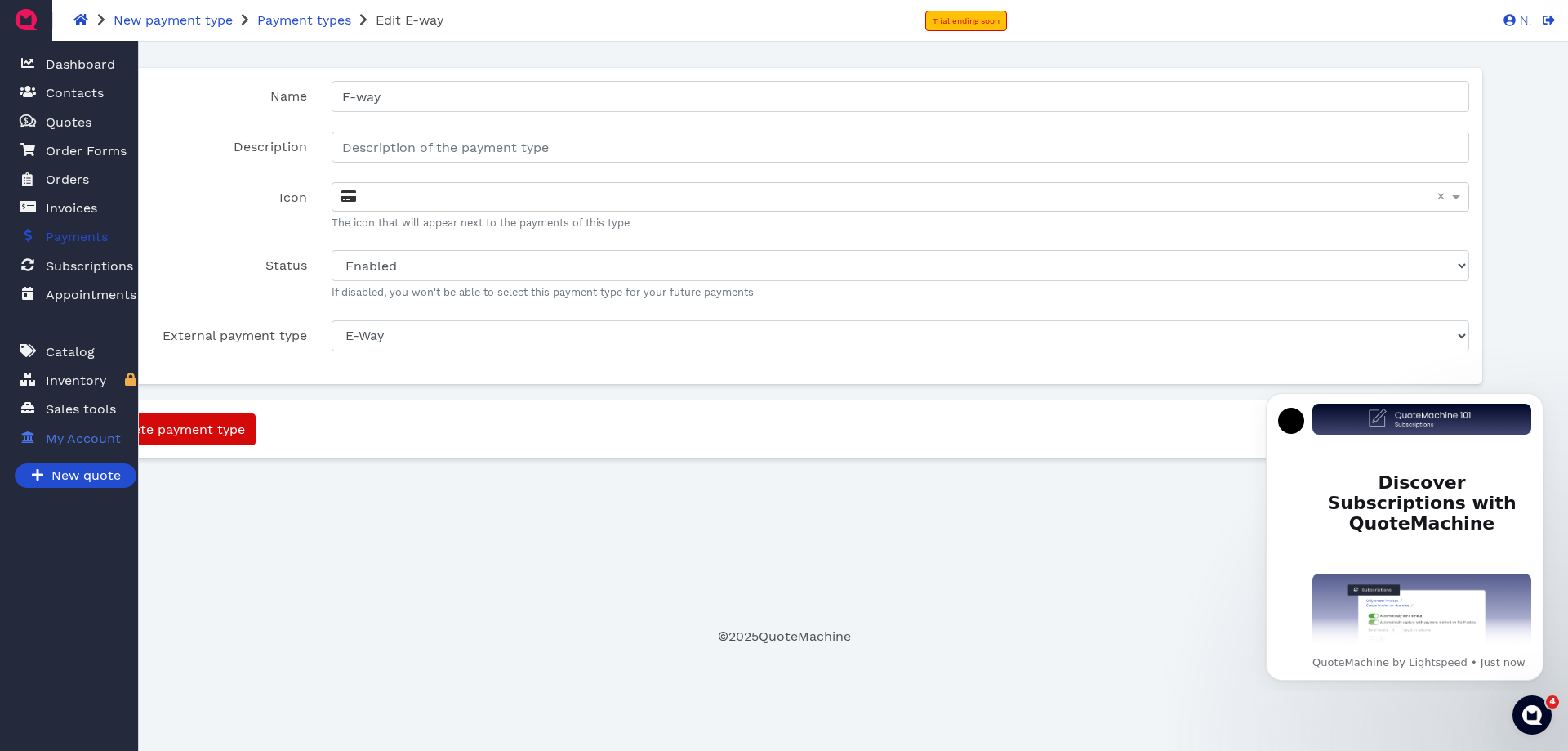
click at [71, 227] on span "Payments" at bounding box center [77, 236] width 62 height 19
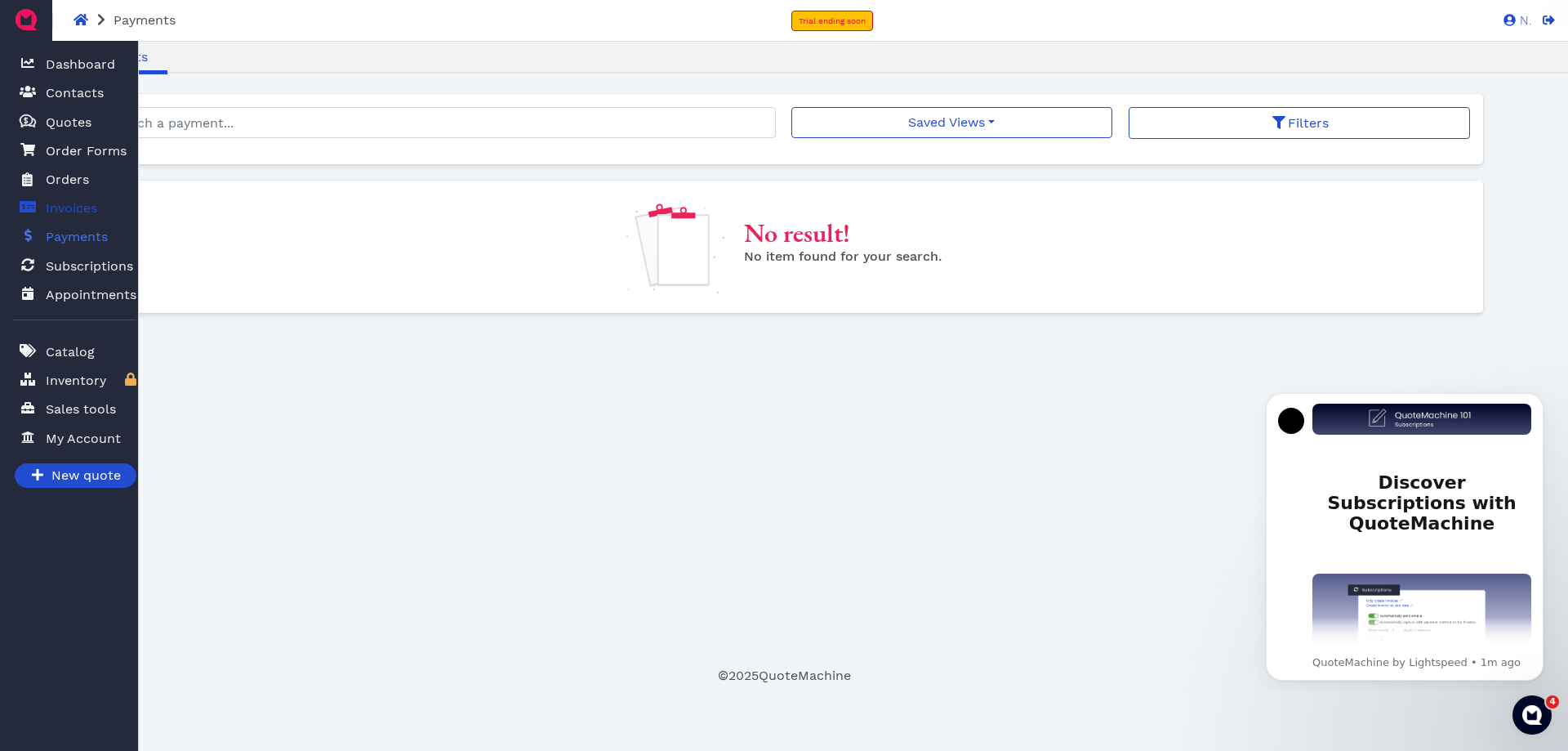
click at [71, 199] on span "Invoices" at bounding box center [71, 208] width 51 height 19
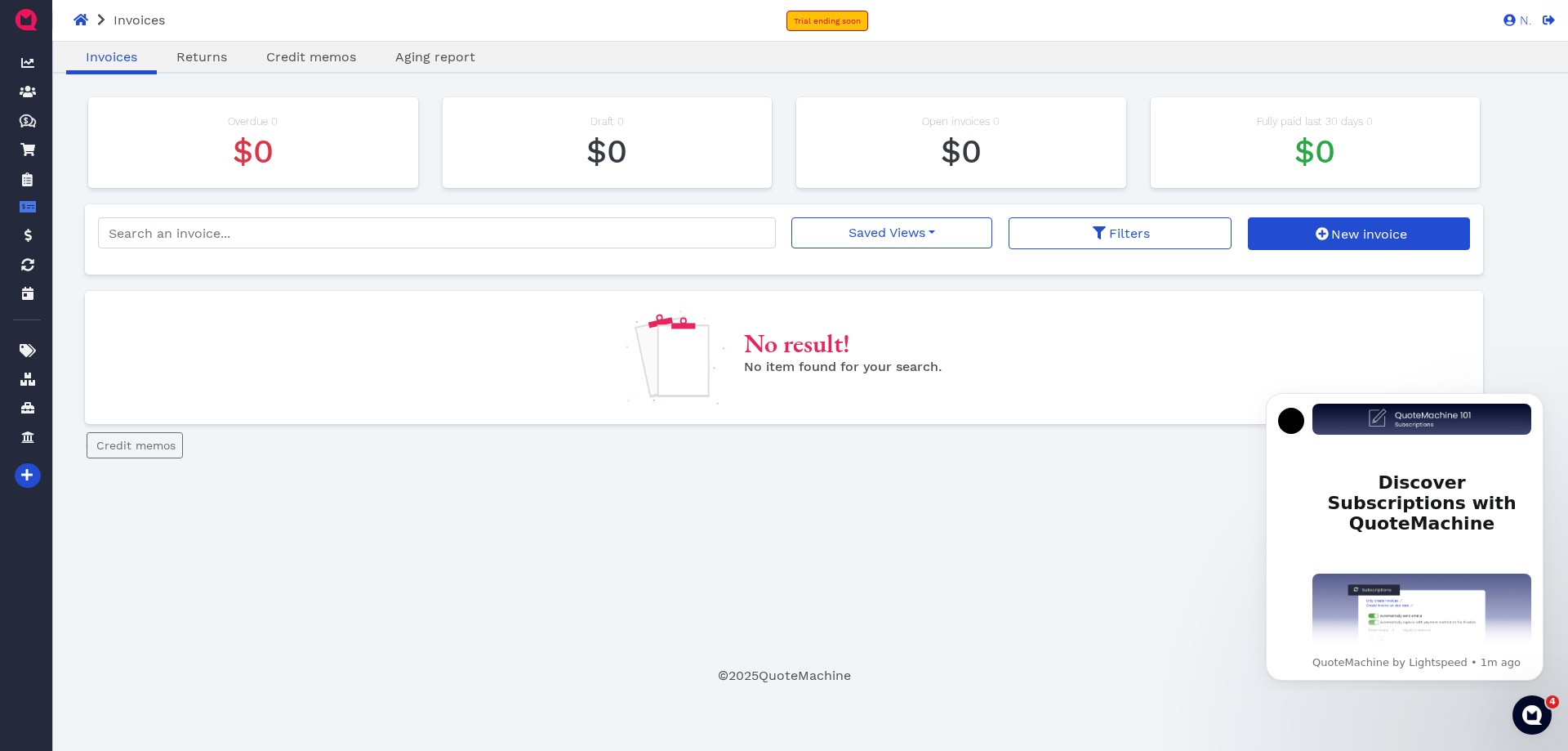
click at [24, 21] on img at bounding box center [26, 19] width 27 height 27
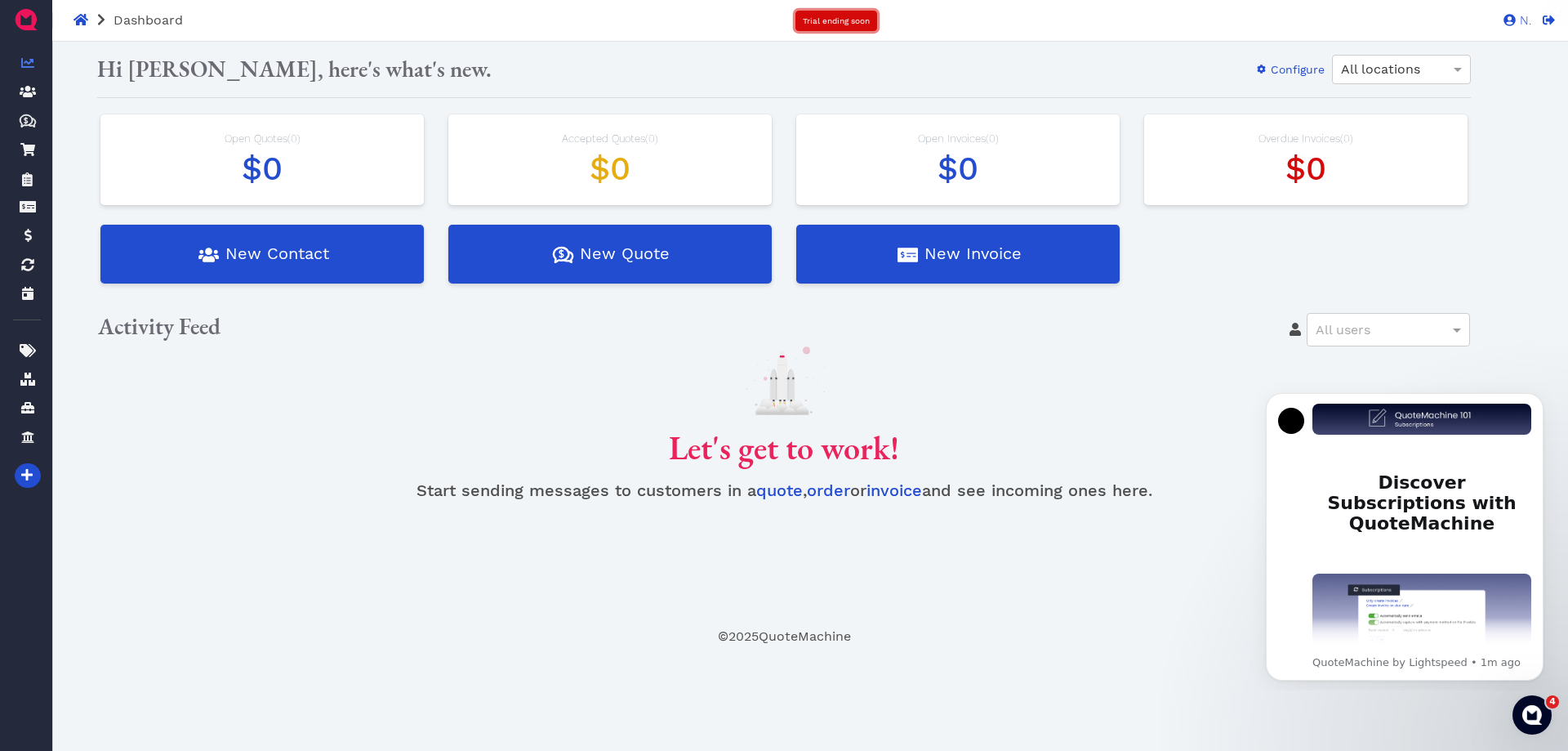
click at [849, 23] on span "Trial ending soon" at bounding box center [836, 21] width 67 height 9
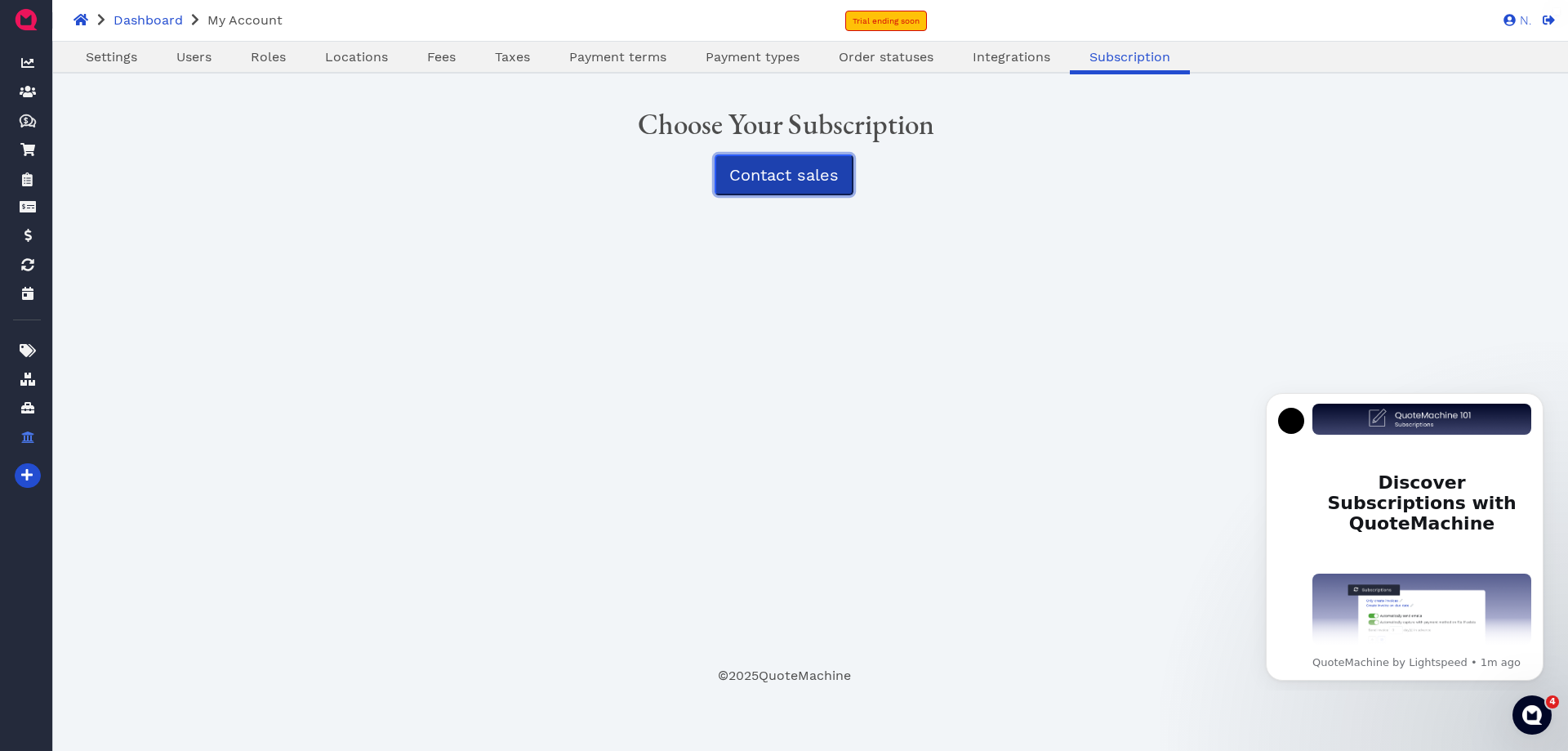
click at [818, 165] on span "Contact sales" at bounding box center [784, 174] width 110 height 19
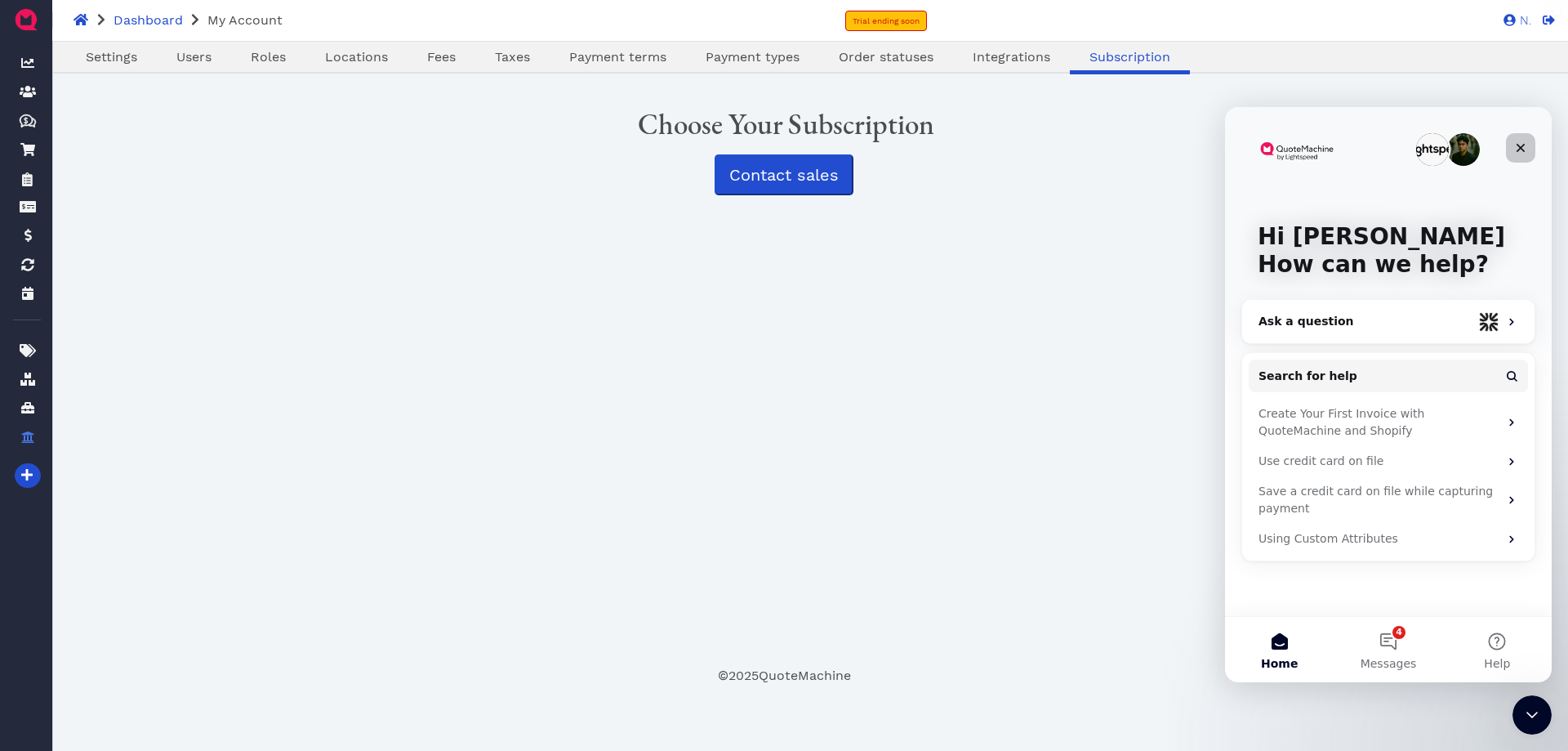
click at [1525, 146] on icon "Close" at bounding box center [1520, 147] width 13 height 13
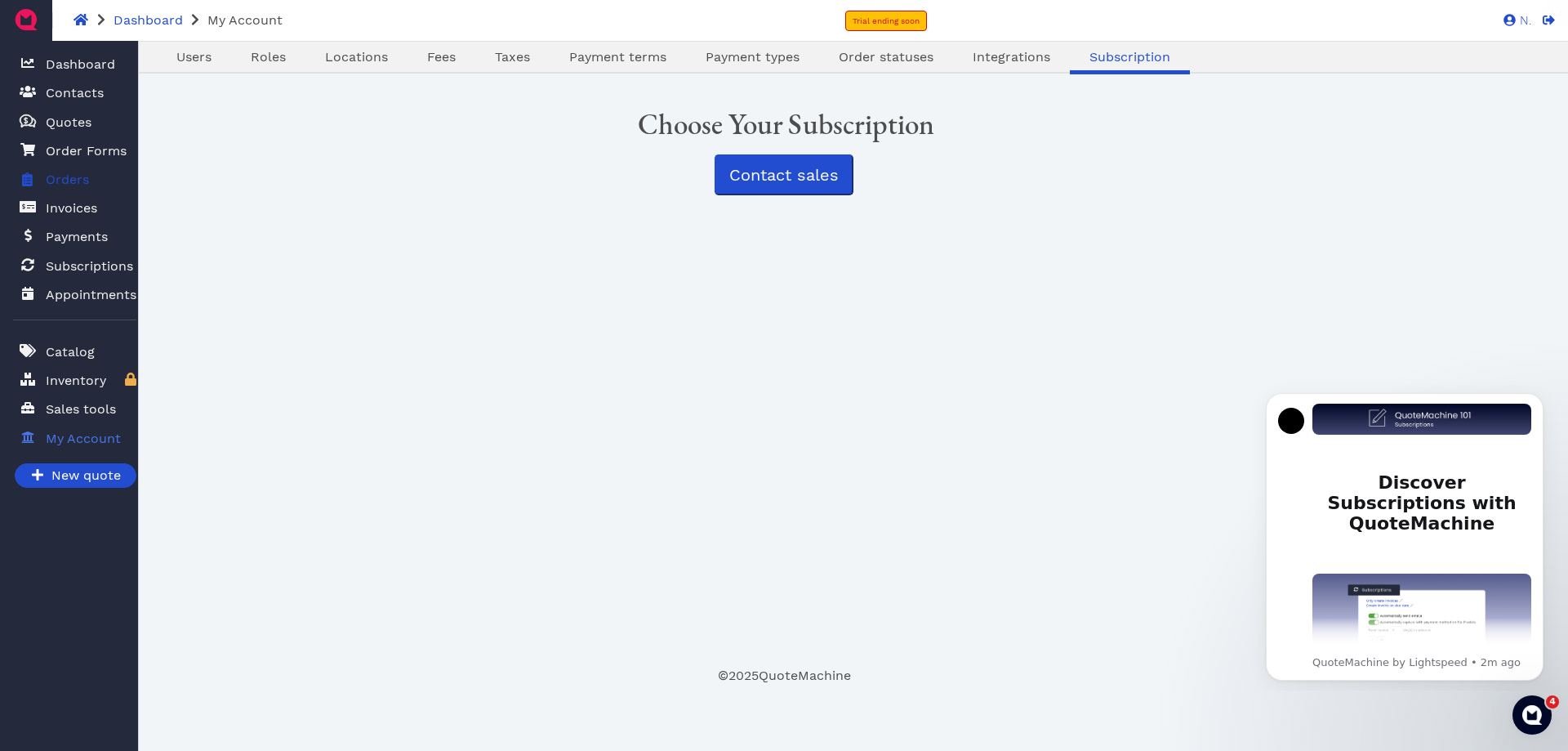
click at [70, 170] on span "Orders" at bounding box center [67, 180] width 43 height 19
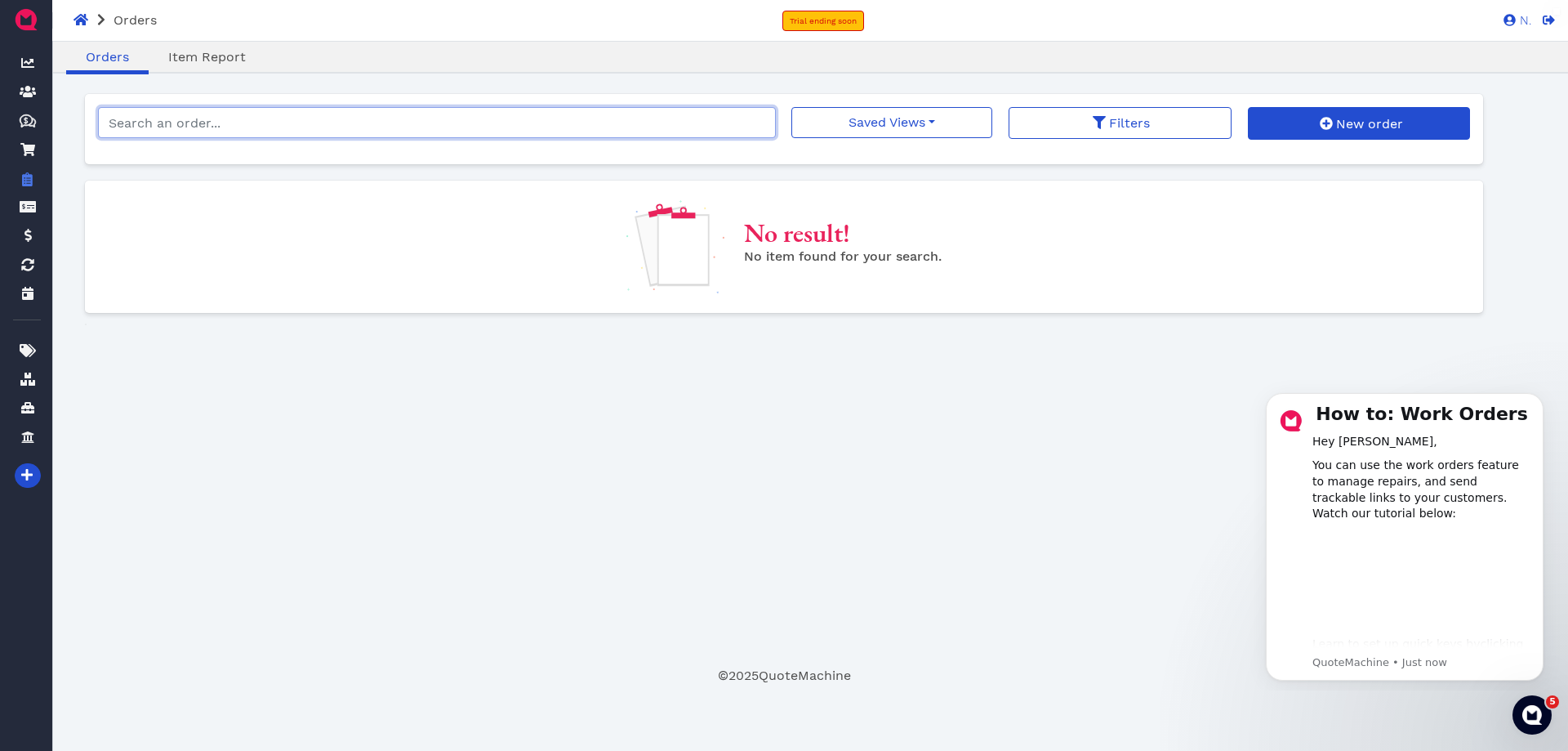
click at [282, 107] on input "search" at bounding box center [437, 123] width 677 height 31
